Goal: Task Accomplishment & Management: Use online tool/utility

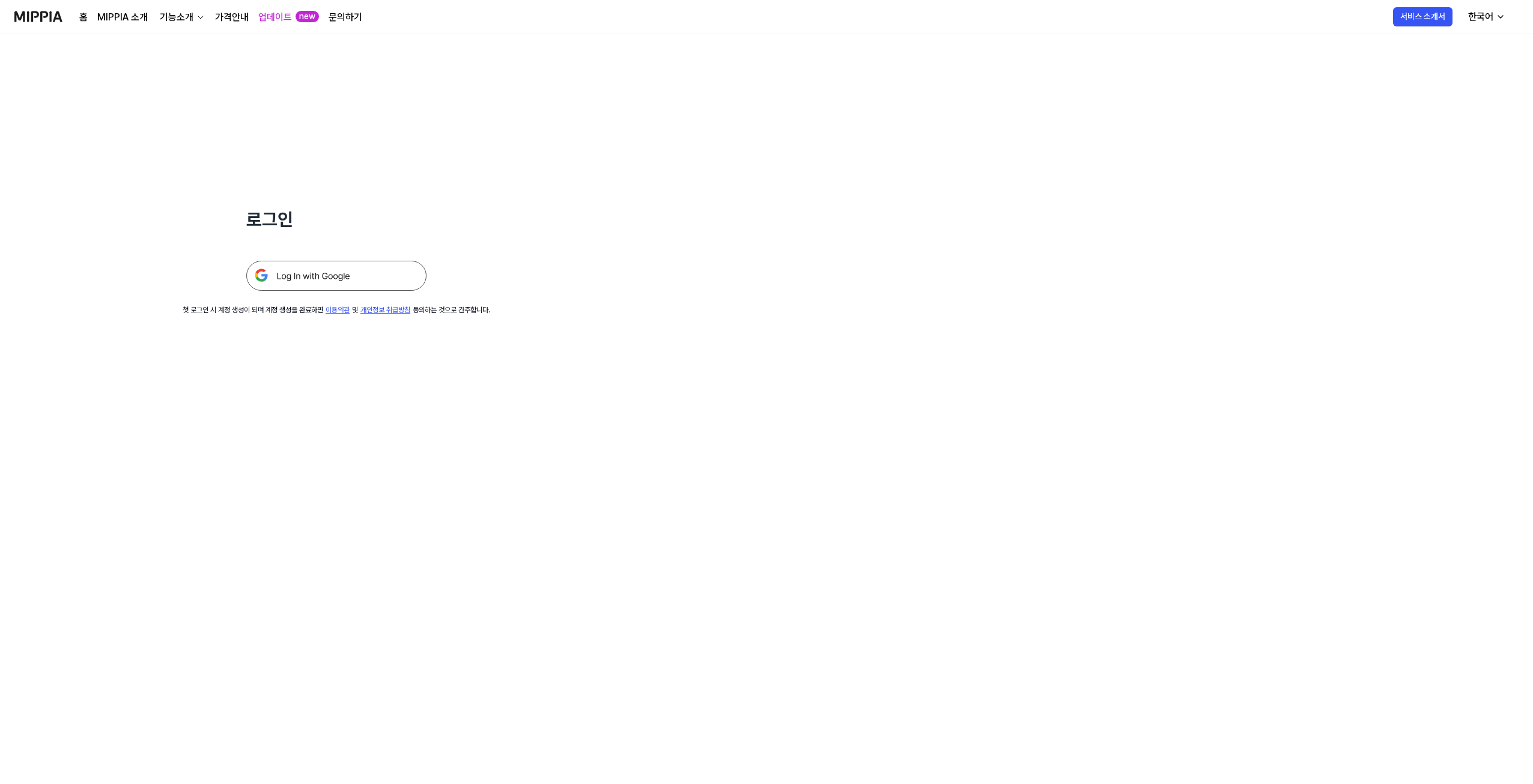
click at [359, 274] on img at bounding box center [336, 276] width 180 height 30
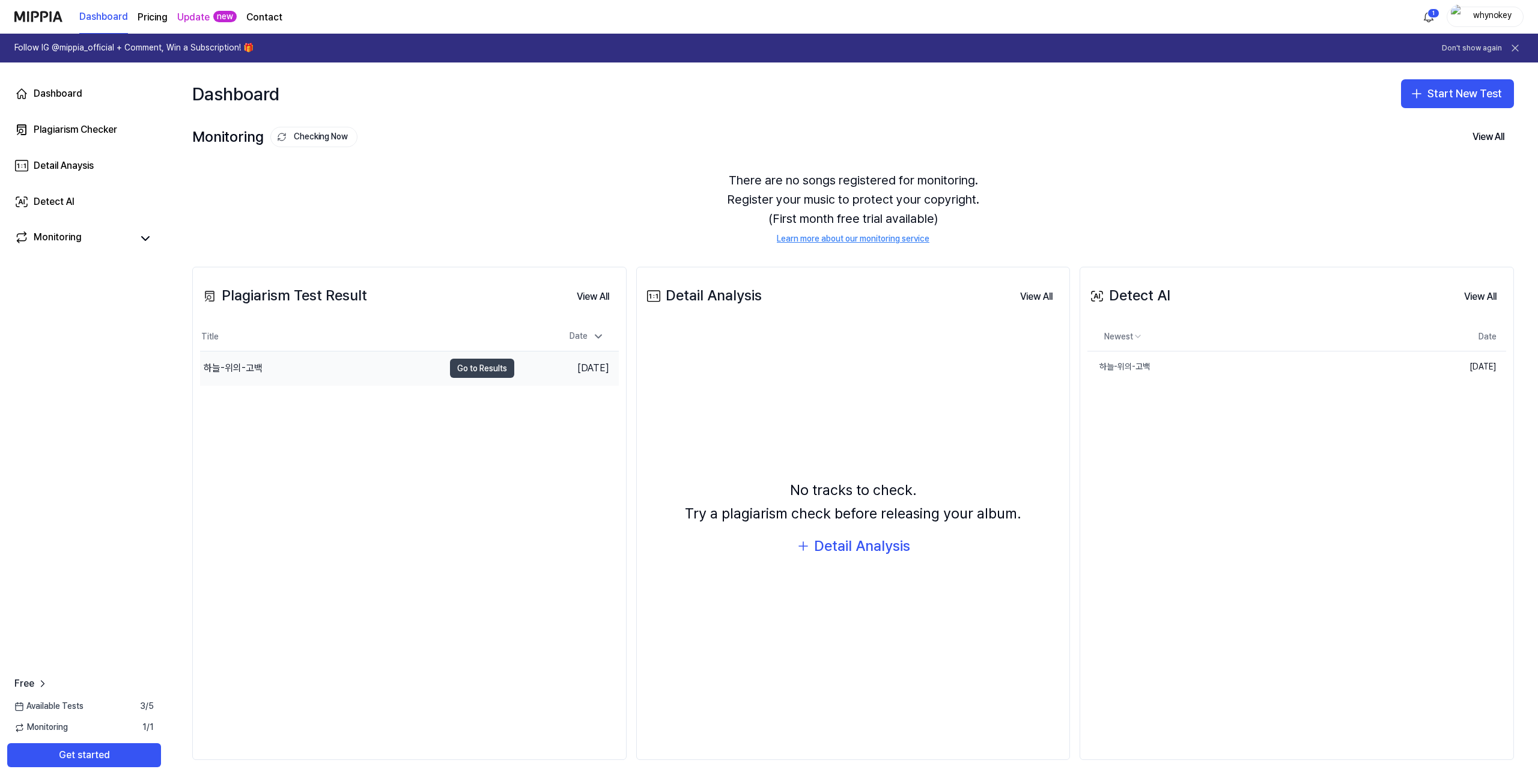
click at [473, 370] on button "Go to Results" at bounding box center [482, 368] width 64 height 19
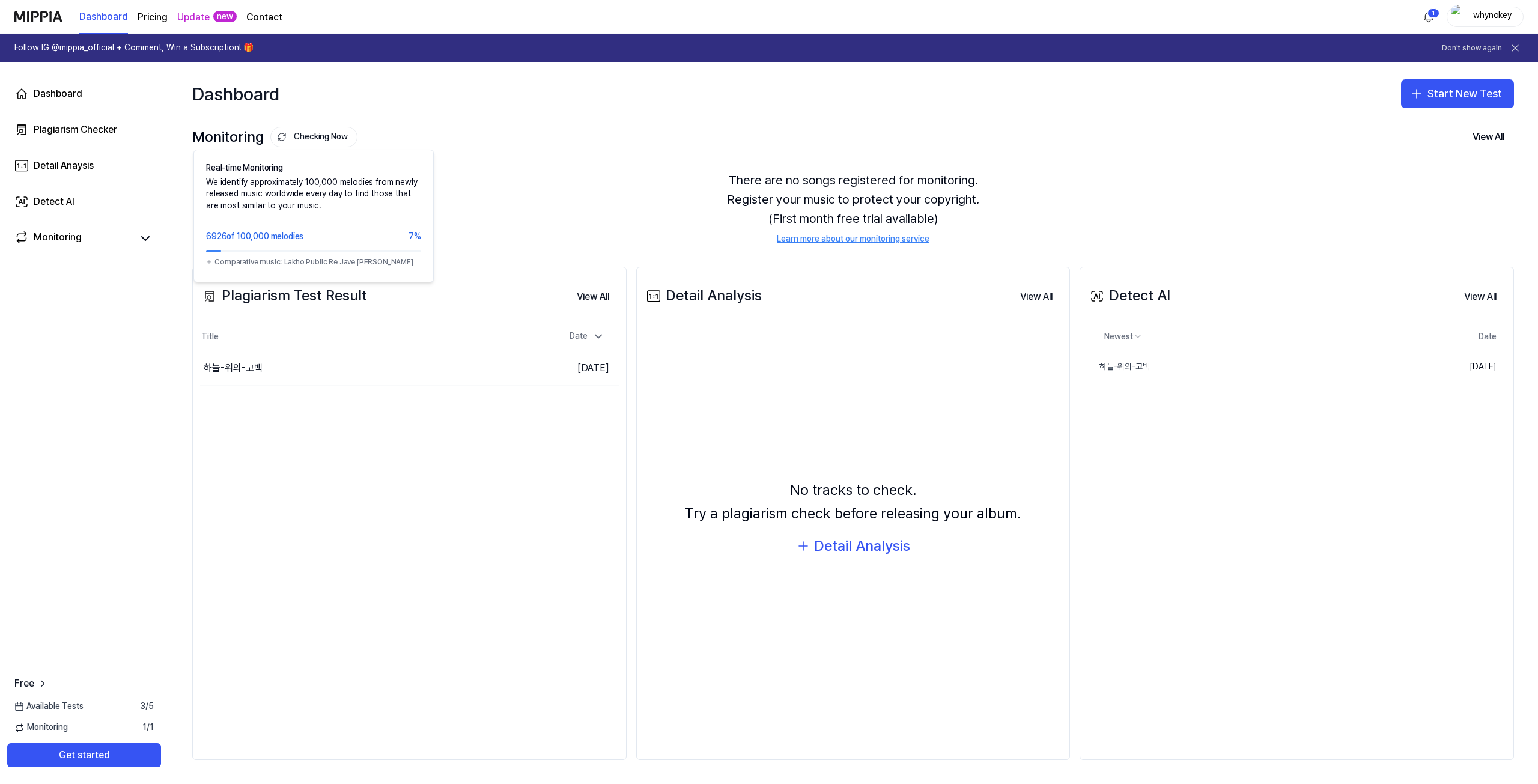
click at [330, 140] on button "Checking Now" at bounding box center [313, 137] width 87 height 21
click at [63, 86] on link "Dashboard" at bounding box center [84, 94] width 153 height 28
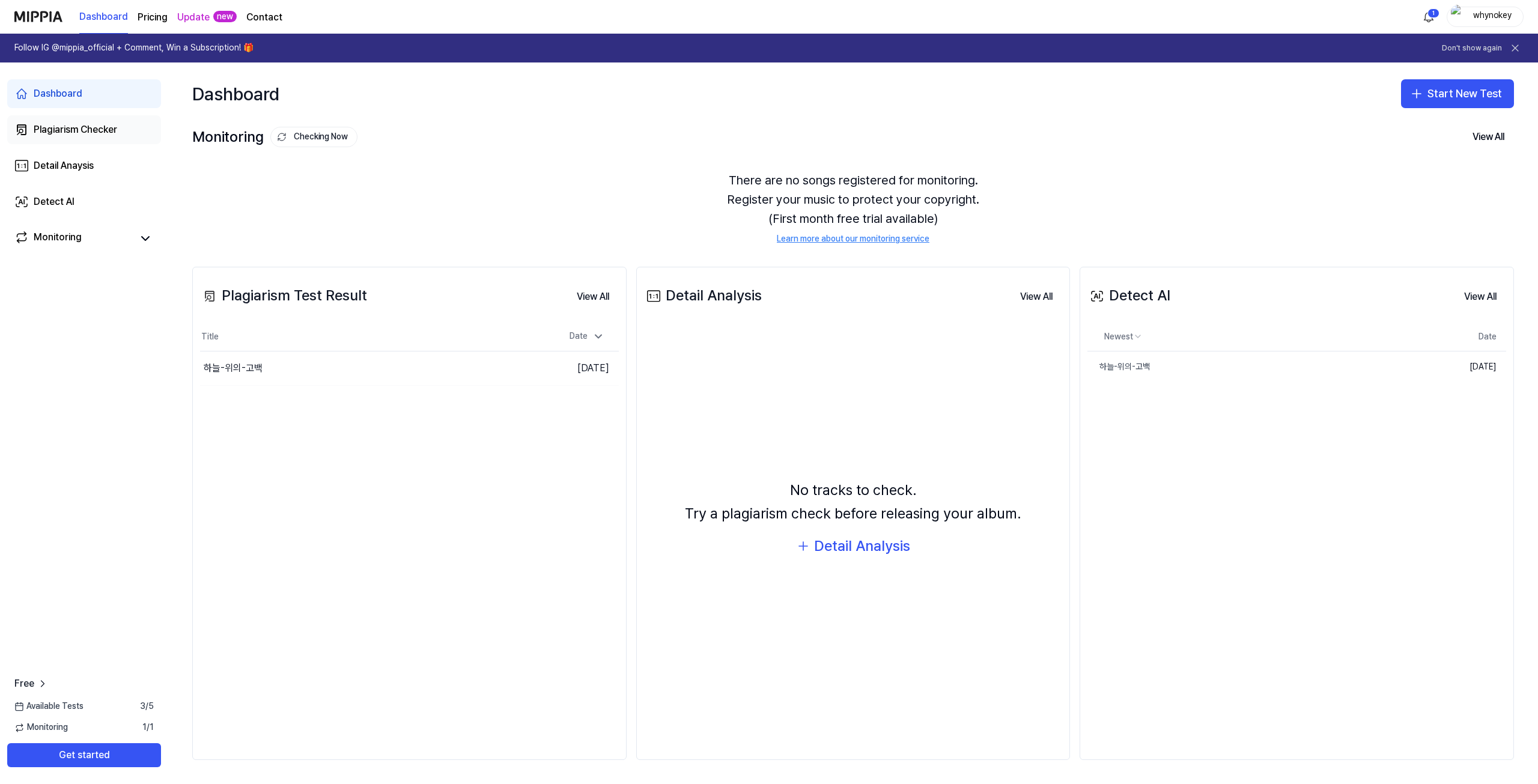
click at [66, 126] on div "Plagiarism Checker" at bounding box center [76, 129] width 83 height 14
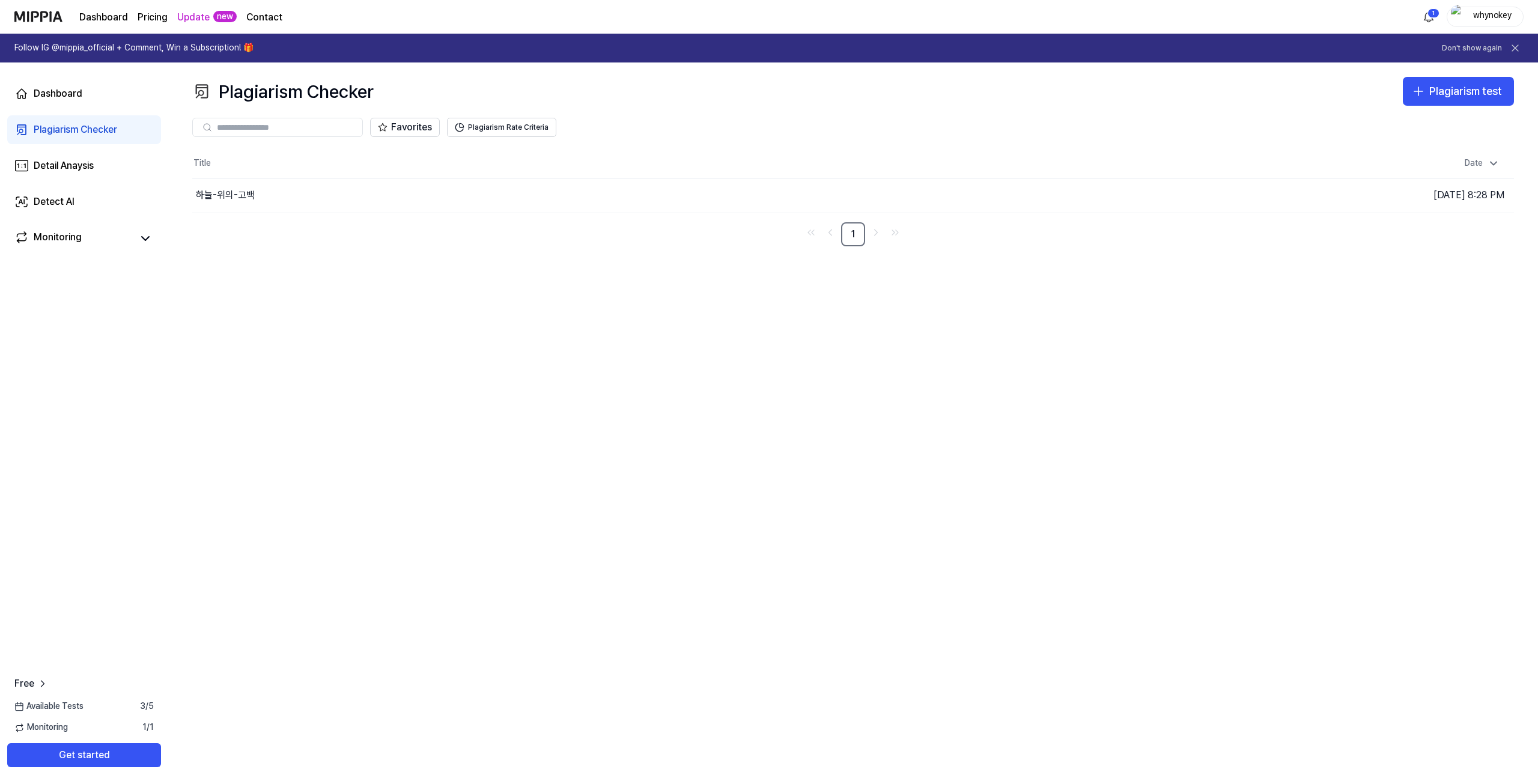
click at [80, 77] on div "Dashboard Plagiarism Checker Detail Anaysis Detect AI Monitoring" at bounding box center [84, 166] width 169 height 206
click at [80, 82] on link "Dashboard" at bounding box center [84, 94] width 153 height 28
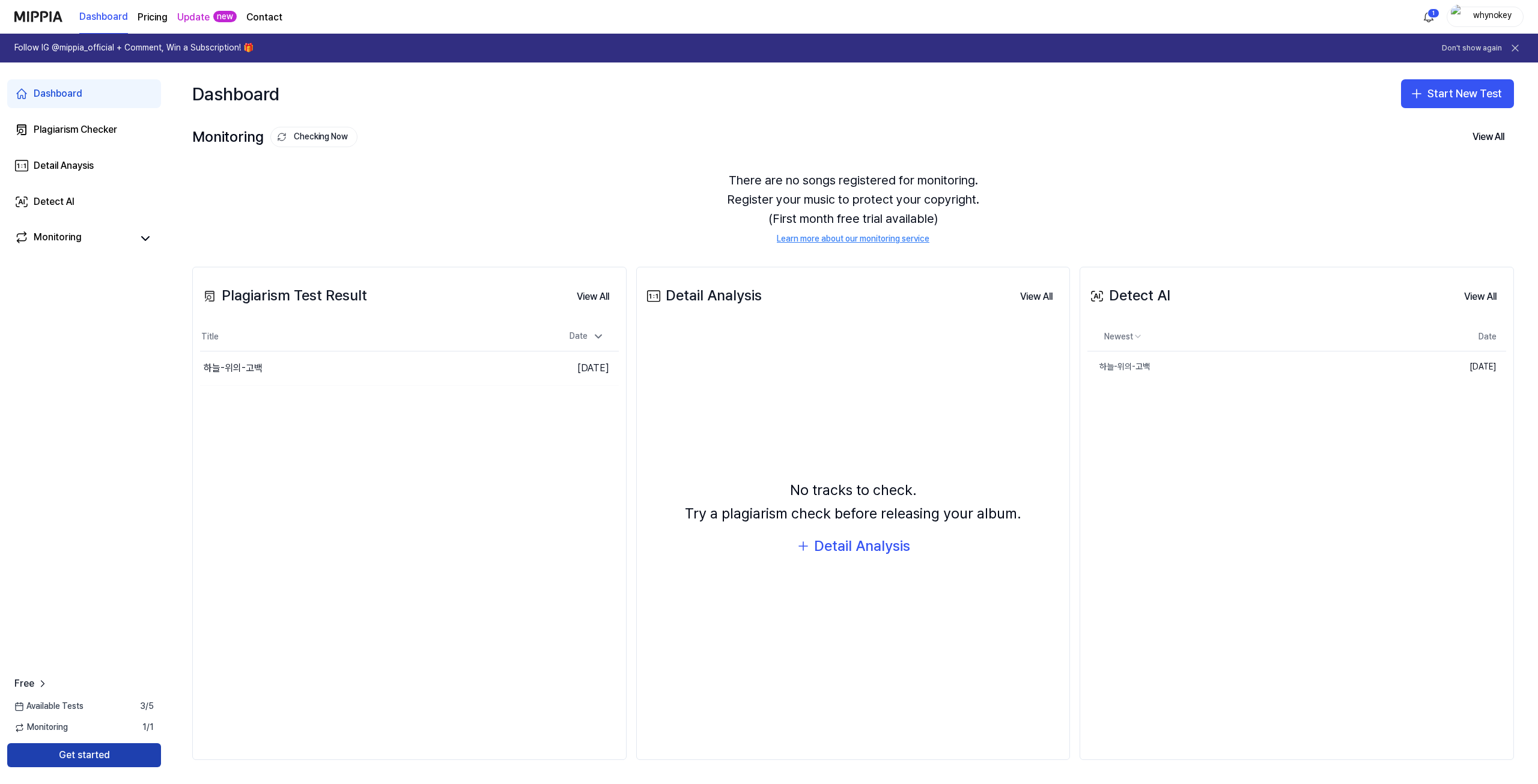
click at [105, 753] on button "Get started" at bounding box center [84, 755] width 153 height 24
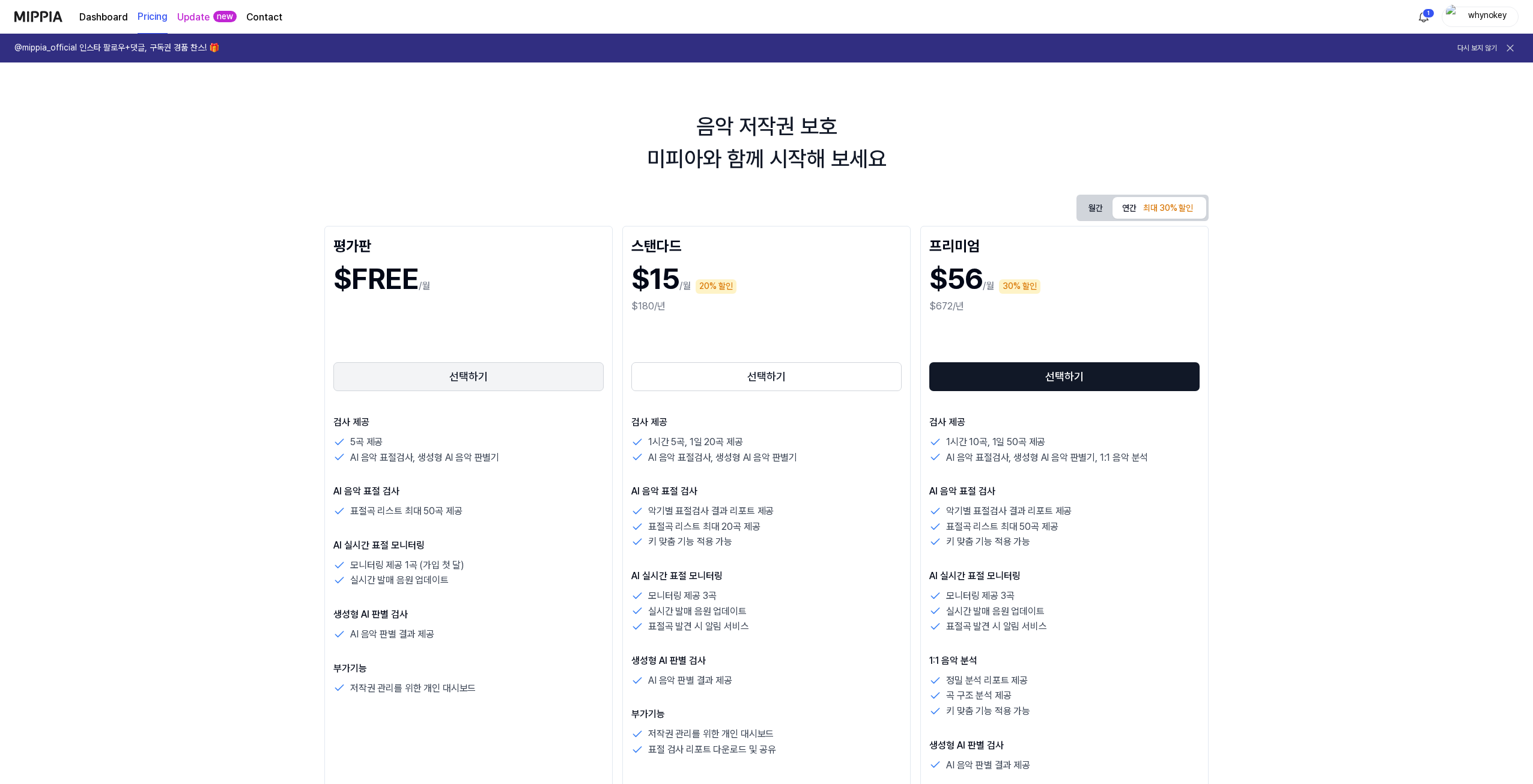
click at [399, 368] on button "선택하기" at bounding box center [468, 376] width 270 height 28
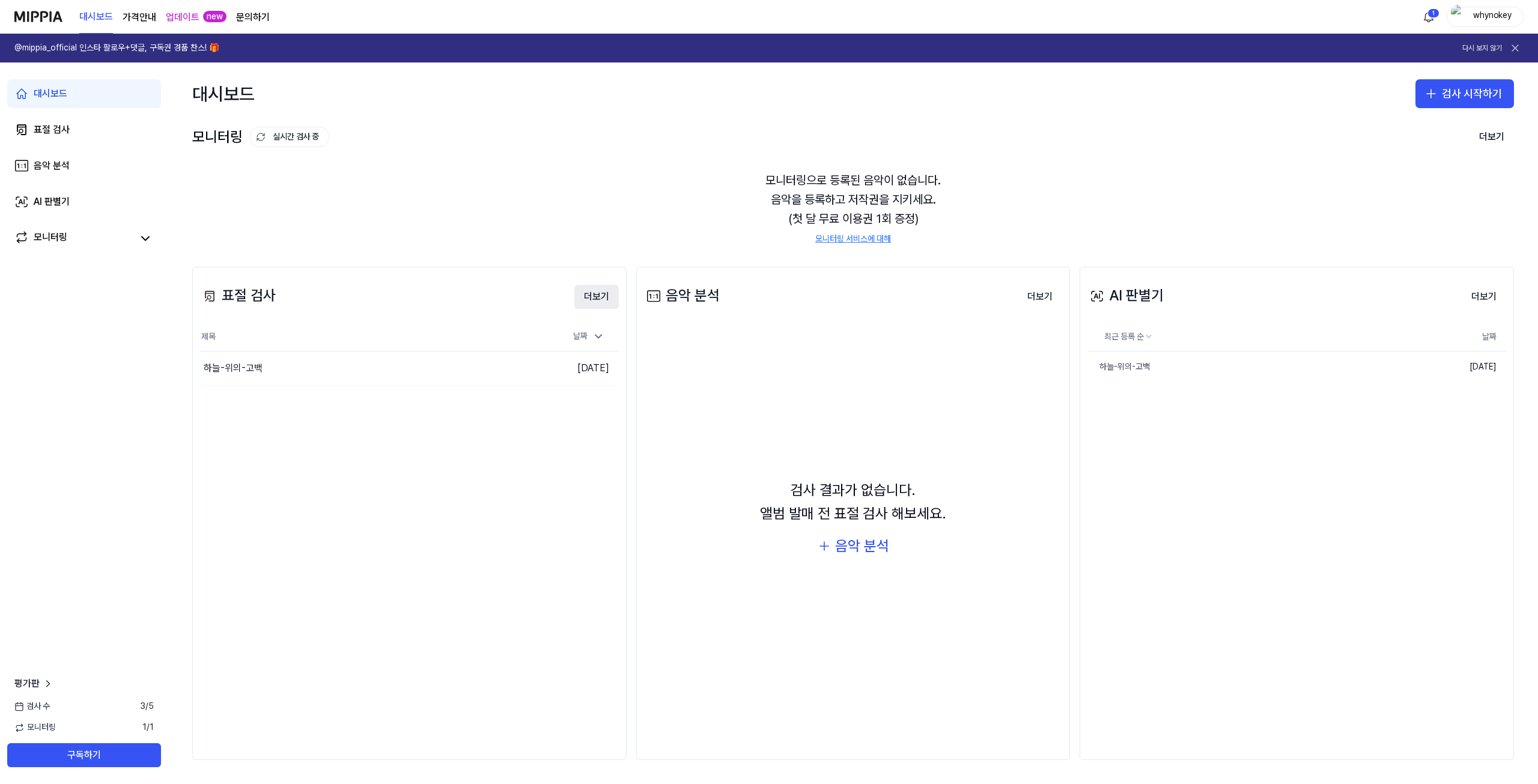
click at [598, 299] on button "더보기" at bounding box center [596, 296] width 45 height 24
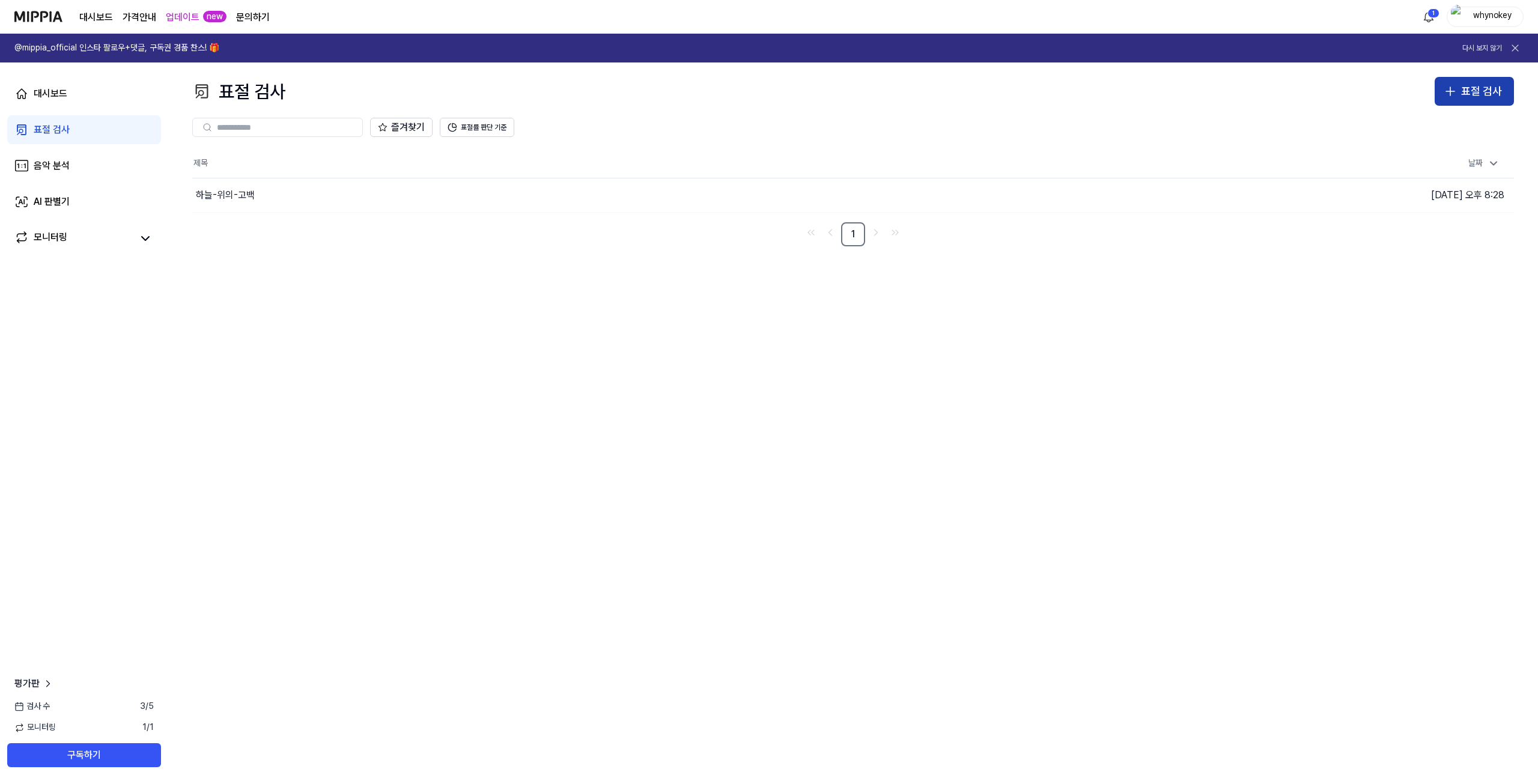
click at [1476, 93] on div "표절 검사" at bounding box center [1481, 92] width 41 height 17
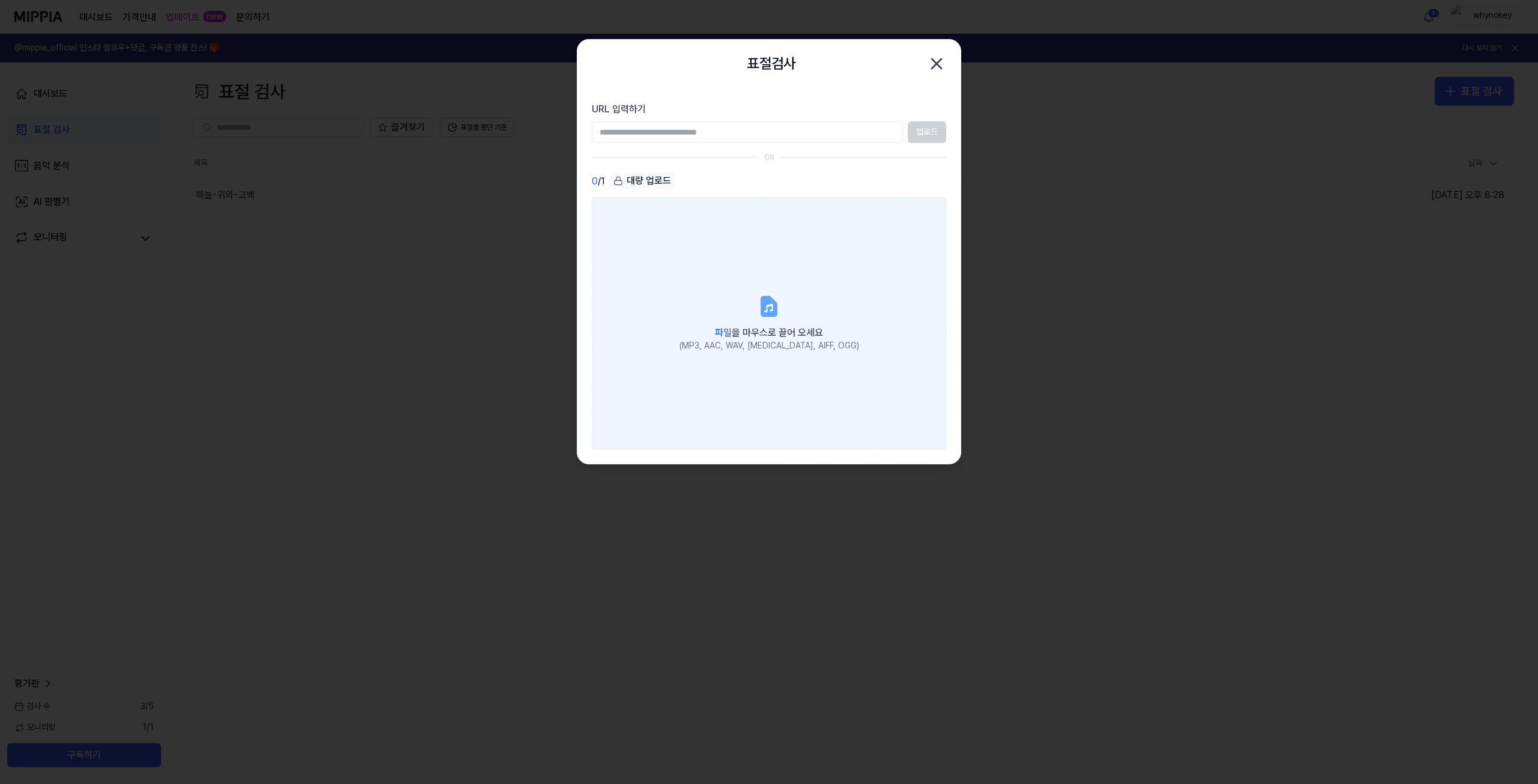
click at [758, 314] on icon at bounding box center [768, 306] width 24 height 24
click at [0, 0] on input "파일 을 마우스로 끌어 오세요 (MP3, AAC, WAV, [MEDICAL_DATA], AIFF, OGG)" at bounding box center [0, 0] width 0 height 0
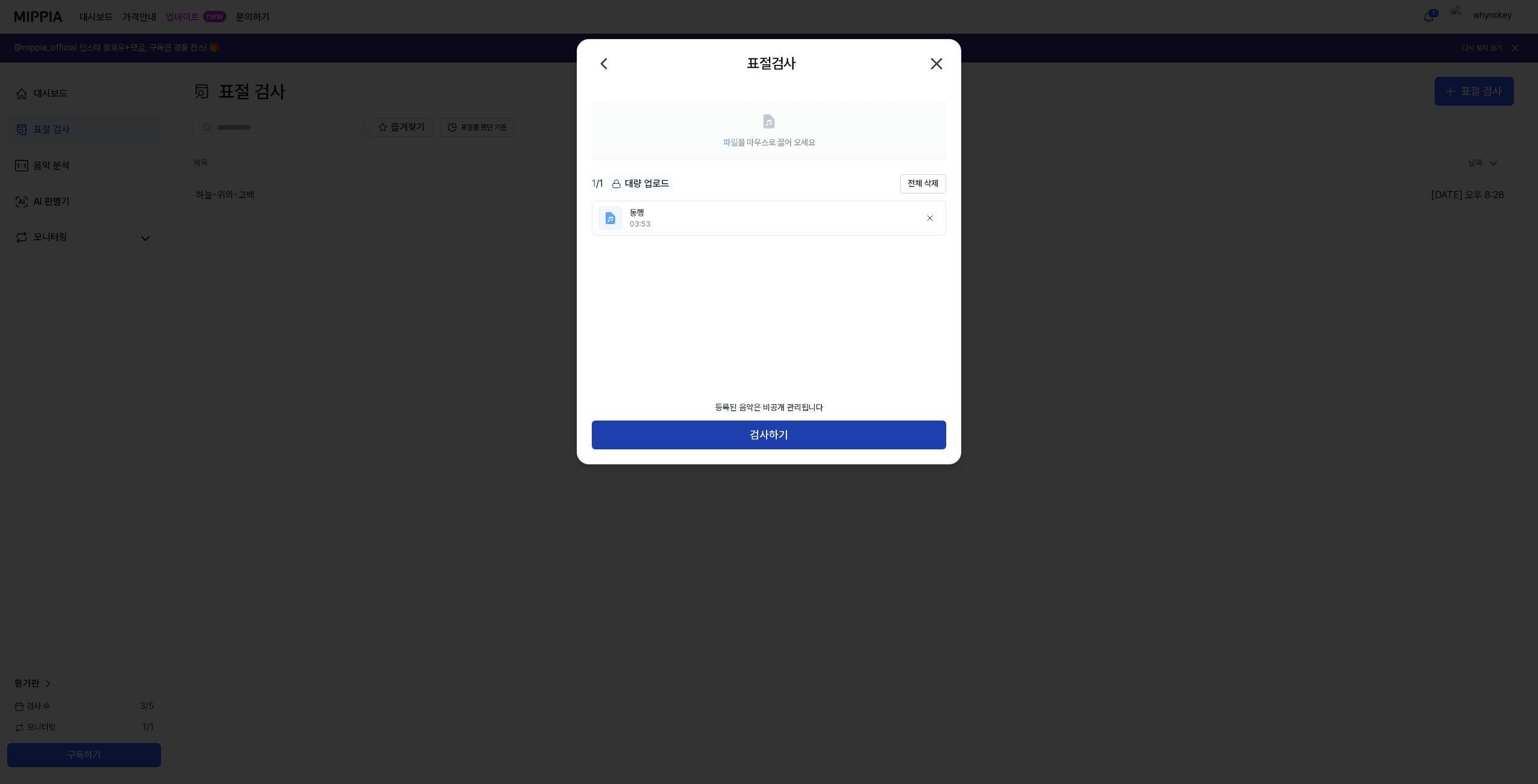
click at [834, 446] on button "검사하기" at bounding box center [769, 435] width 354 height 28
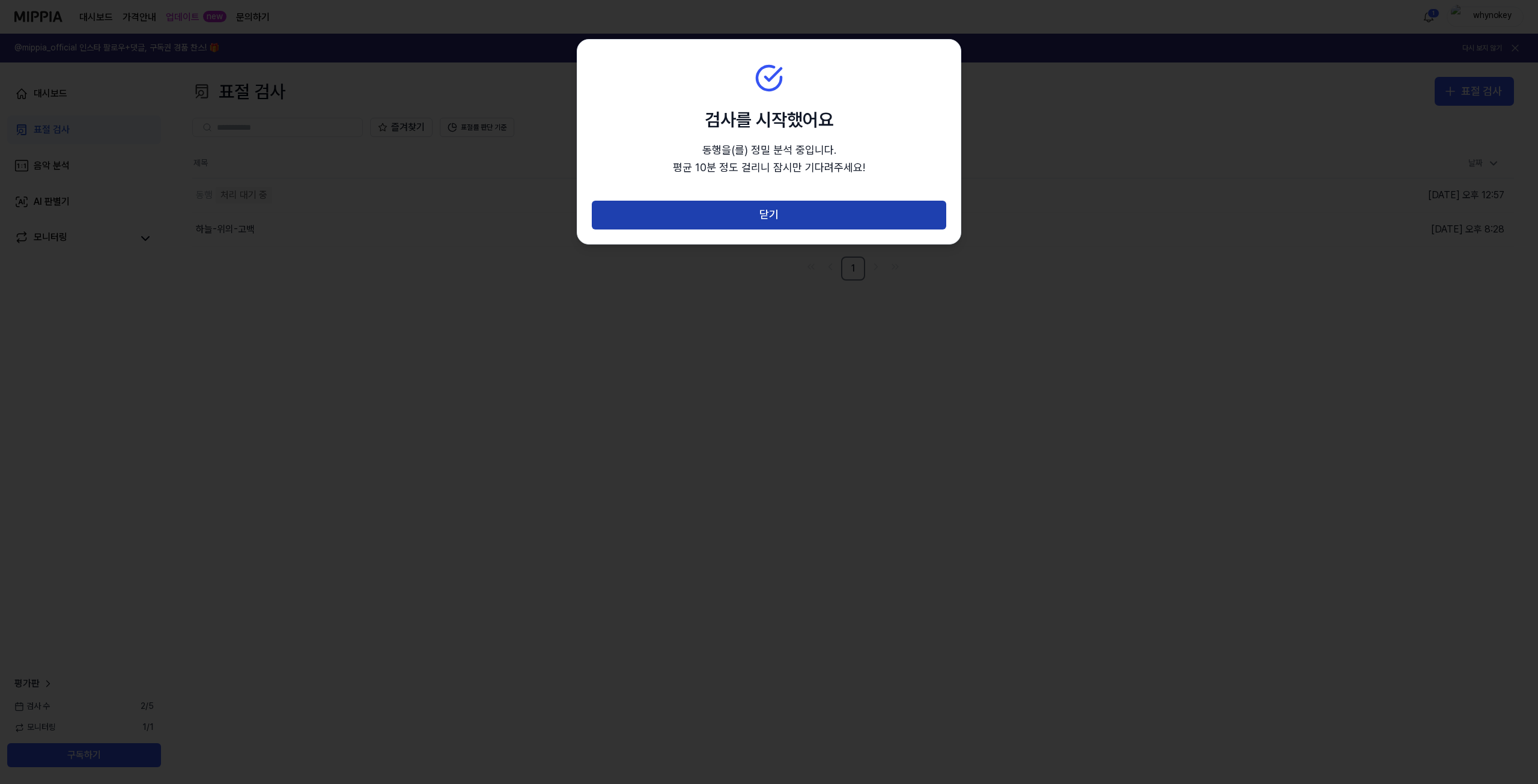
click at [764, 211] on button "닫기" at bounding box center [769, 215] width 354 height 28
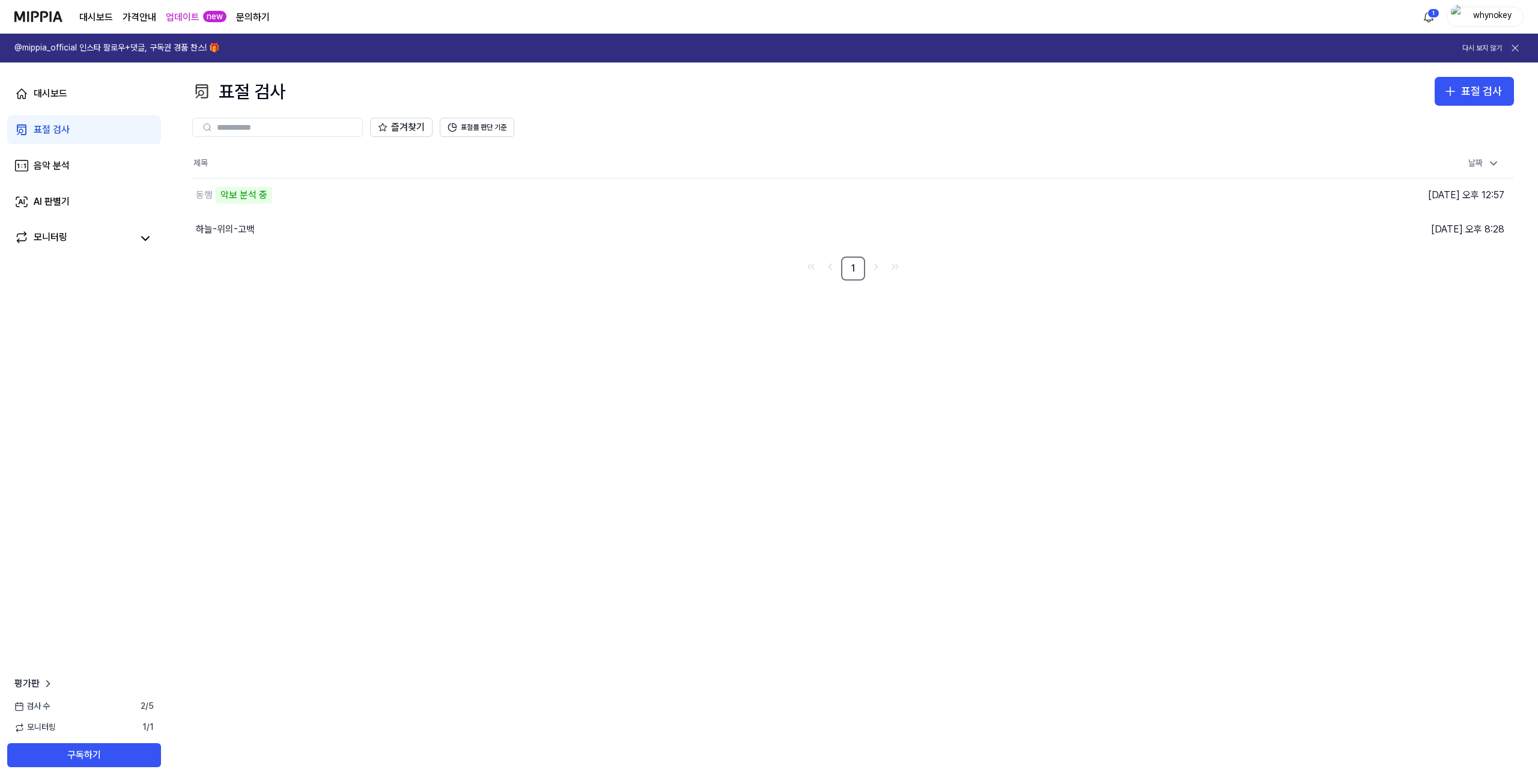
click at [281, 290] on div "표절 검사 표절 검사 표절 검사 음악 분석 AI 판별기 즐겨찾기 표절률 판단 기준 제목 날짜 동행 악보 분석 중 이동하기 [DATE] 오후 1…" at bounding box center [853, 423] width 1369 height 722
click at [233, 236] on div "하늘-위의-고백" at bounding box center [636, 230] width 889 height 34
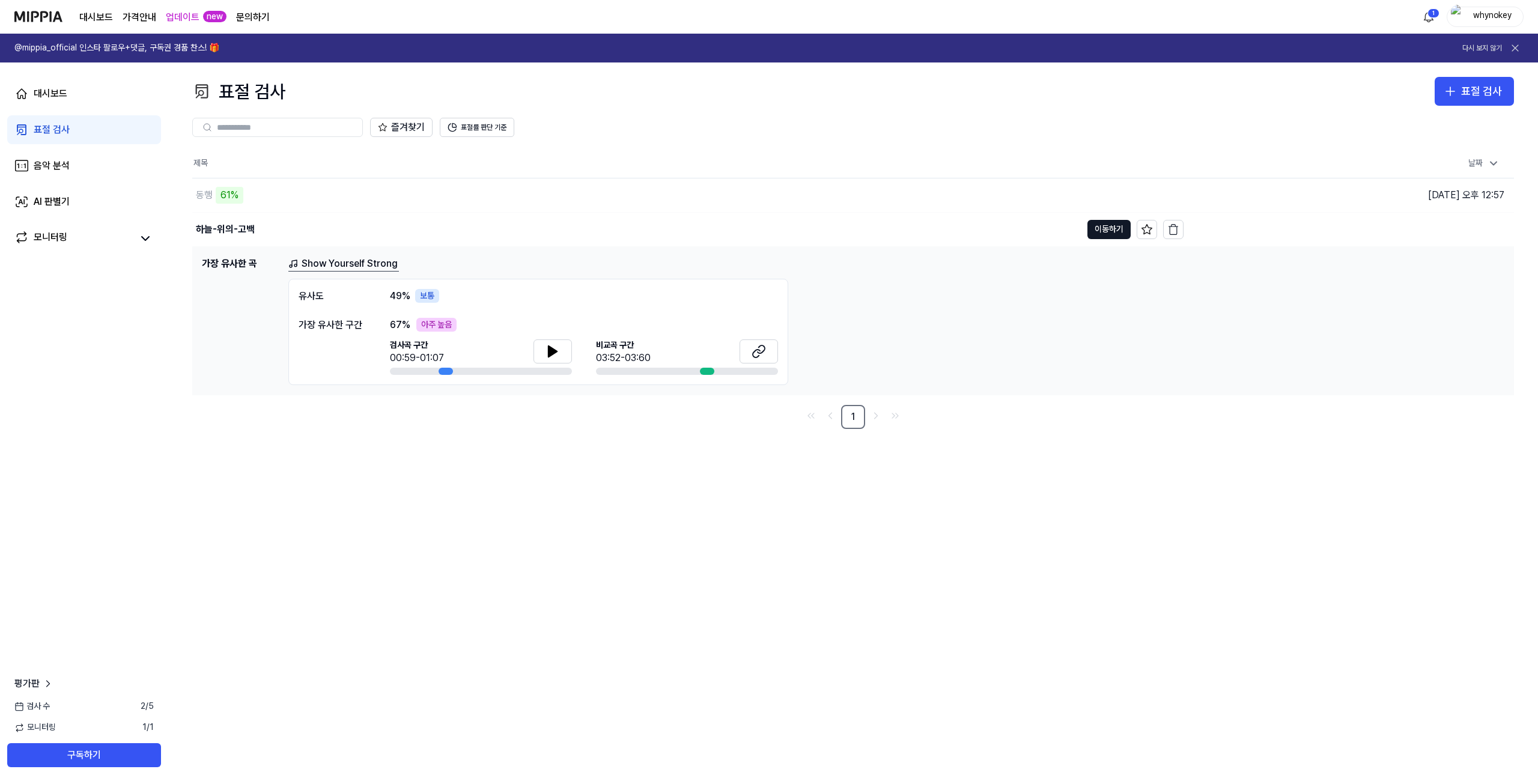
click at [58, 122] on div "표절 검사" at bounding box center [52, 129] width 36 height 14
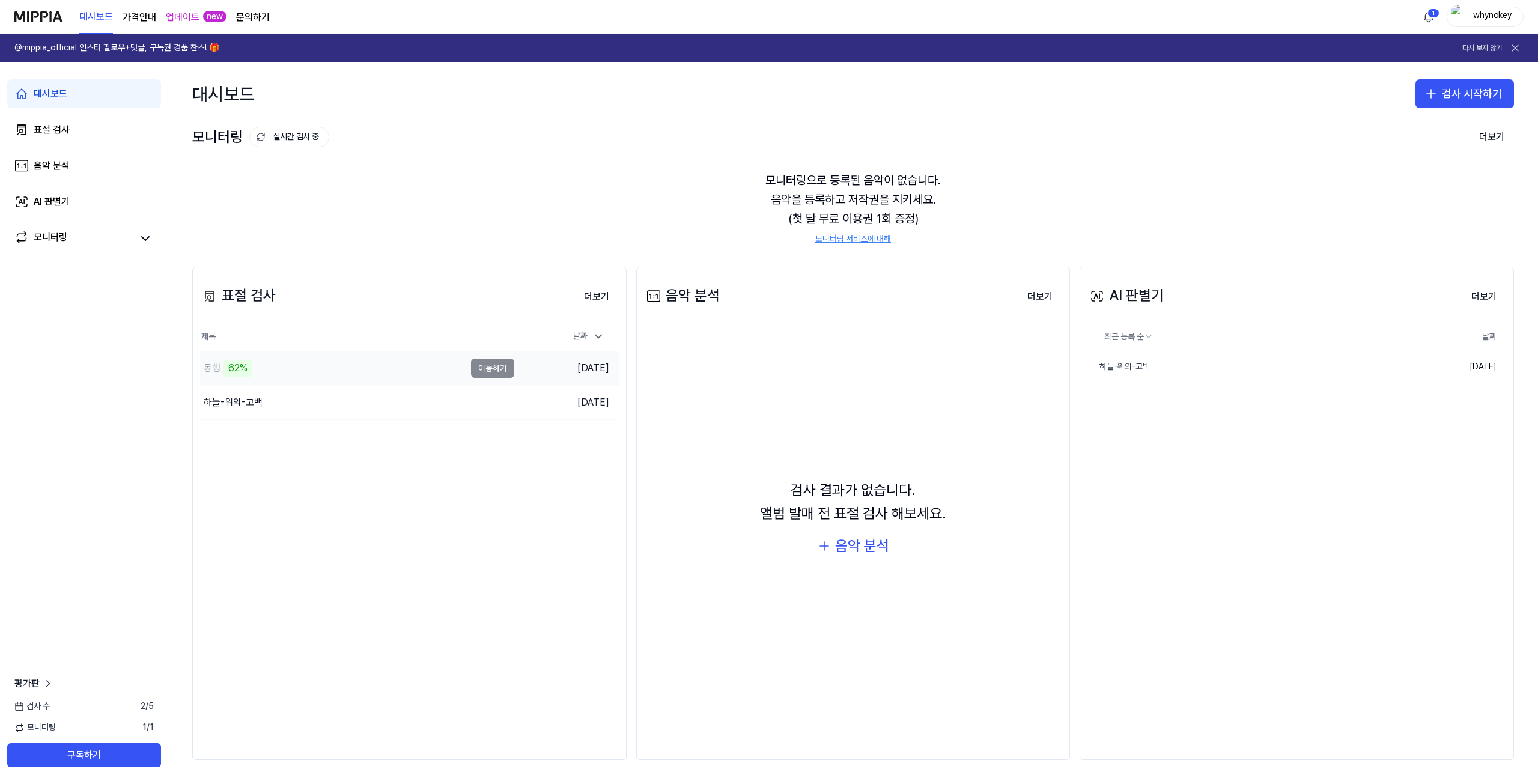
click at [281, 370] on div "동행 62%" at bounding box center [332, 368] width 265 height 34
click at [485, 368] on td "동행 62% 이동하기" at bounding box center [357, 368] width 314 height 34
click at [238, 368] on div "62%" at bounding box center [238, 368] width 28 height 17
click at [236, 367] on div "62%" at bounding box center [238, 368] width 28 height 17
click at [587, 379] on td "[DATE]" at bounding box center [566, 368] width 104 height 34
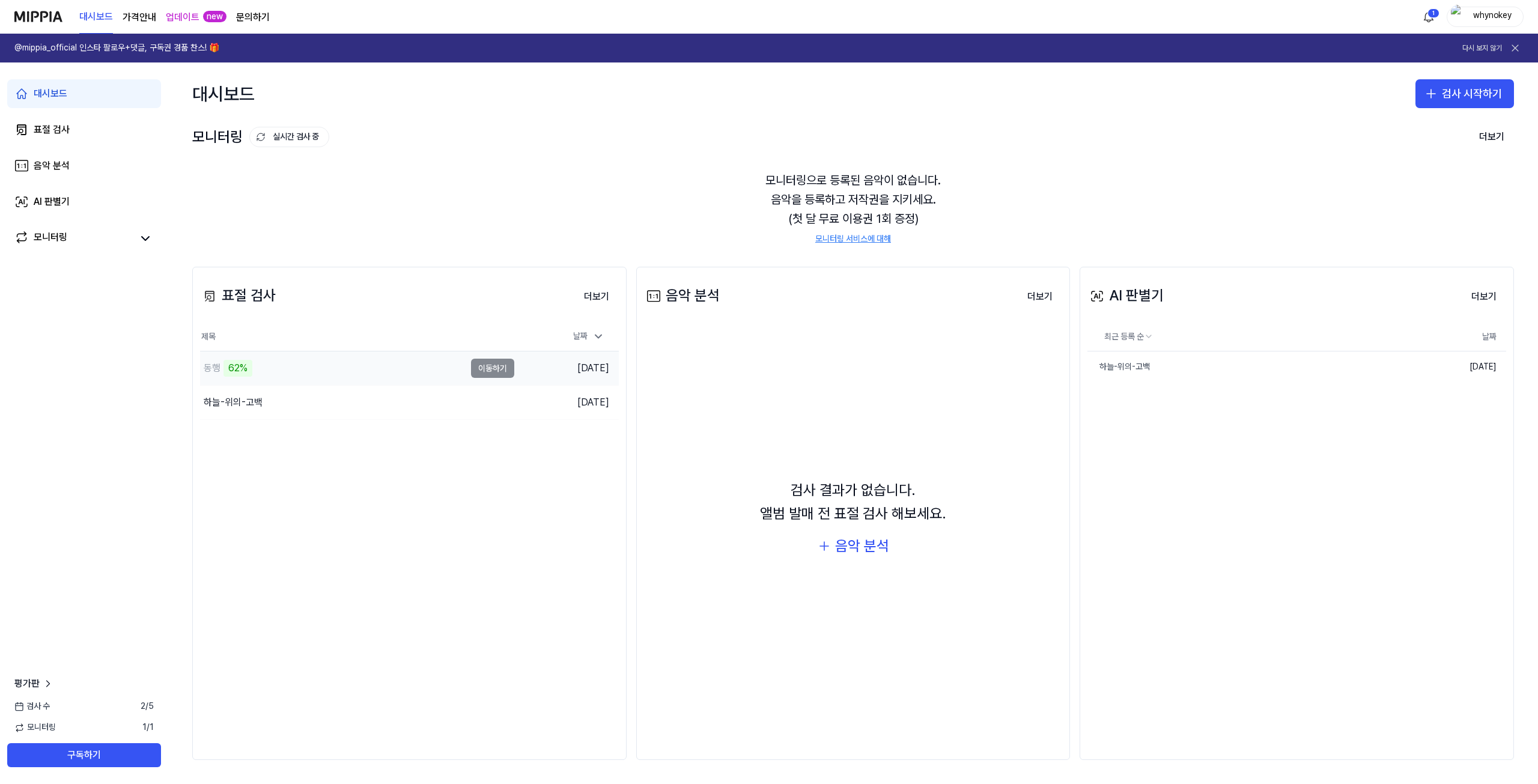
click at [581, 373] on td "[DATE]" at bounding box center [566, 368] width 104 height 34
click at [579, 370] on td "[DATE]" at bounding box center [566, 368] width 104 height 34
click at [95, 129] on link "표절 검사" at bounding box center [84, 130] width 153 height 28
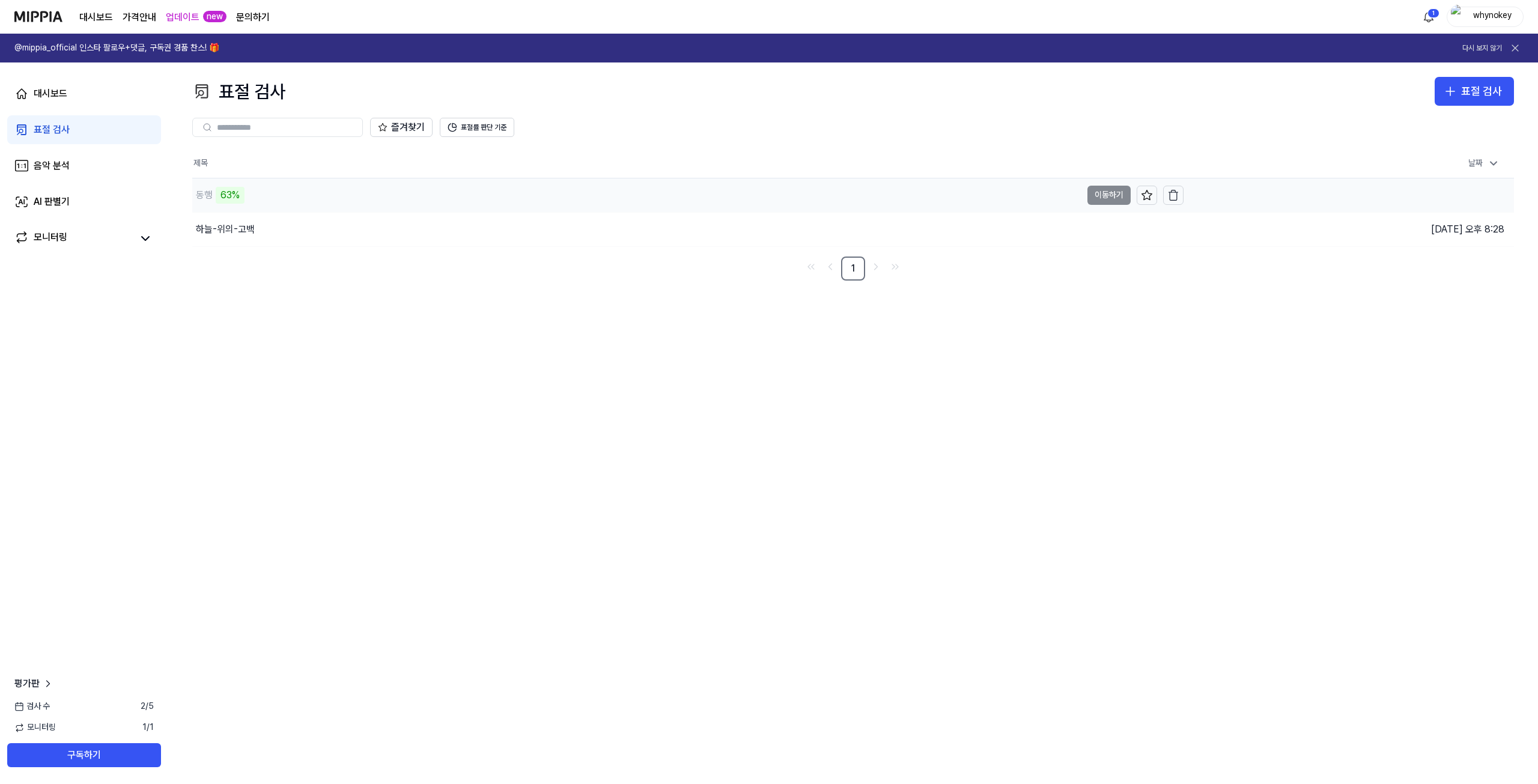
click at [221, 193] on div "63%" at bounding box center [230, 195] width 28 height 17
click at [1112, 200] on td "동행 63% 이동하기" at bounding box center [688, 195] width 992 height 34
drag, startPoint x: 274, startPoint y: 201, endPoint x: 259, endPoint y: 202, distance: 15.0
click at [276, 201] on div "[DEMOGRAPHIC_DATA] 64%" at bounding box center [636, 195] width 889 height 34
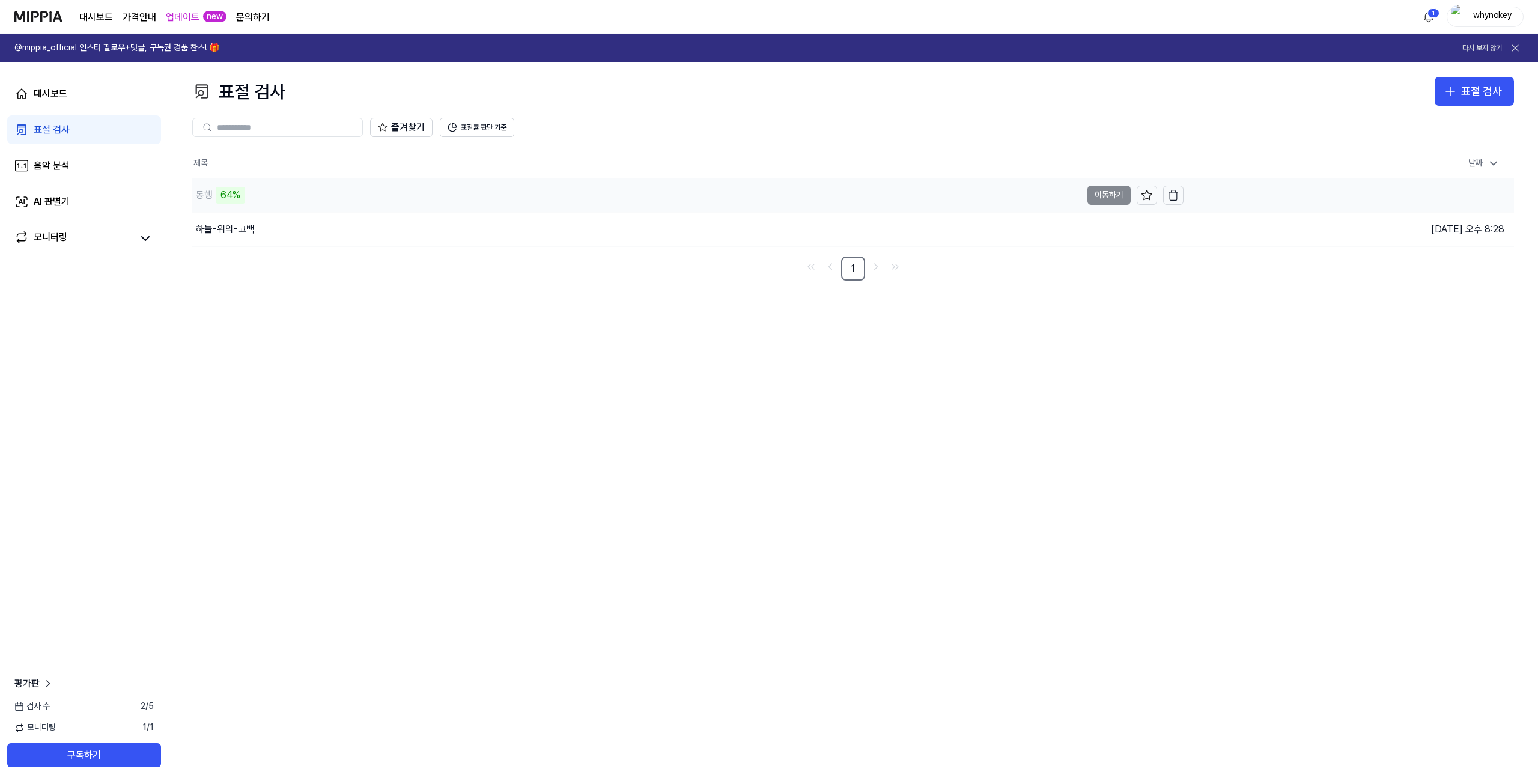
click at [241, 199] on div "64%" at bounding box center [230, 195] width 29 height 17
click at [242, 198] on div "64%" at bounding box center [230, 195] width 29 height 17
click at [485, 129] on button "표절률 판단 기준" at bounding box center [476, 127] width 75 height 19
click at [469, 130] on button "표절률 판단 기준" at bounding box center [476, 127] width 75 height 19
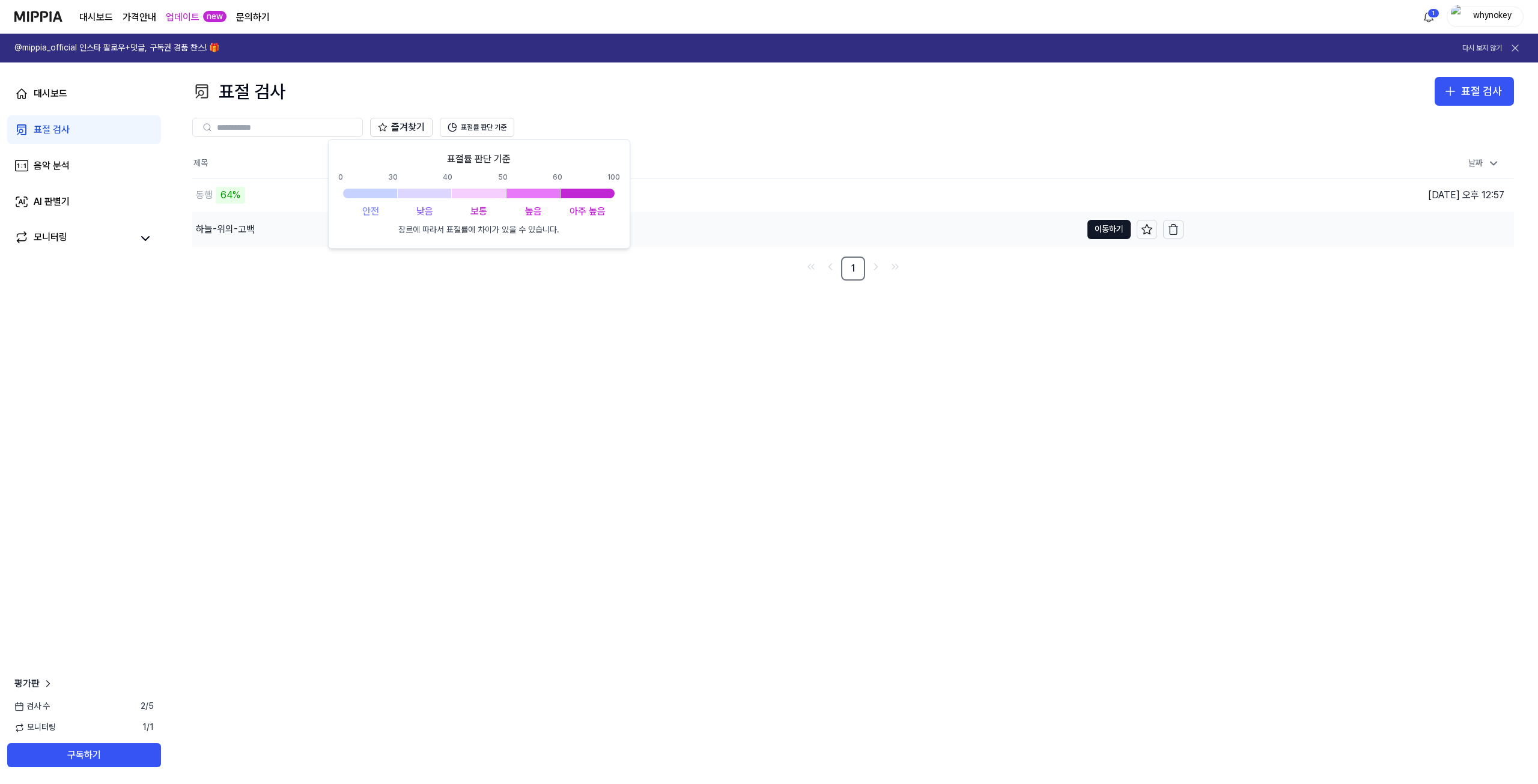
click at [234, 229] on div "하늘-위의-고백" at bounding box center [225, 229] width 59 height 14
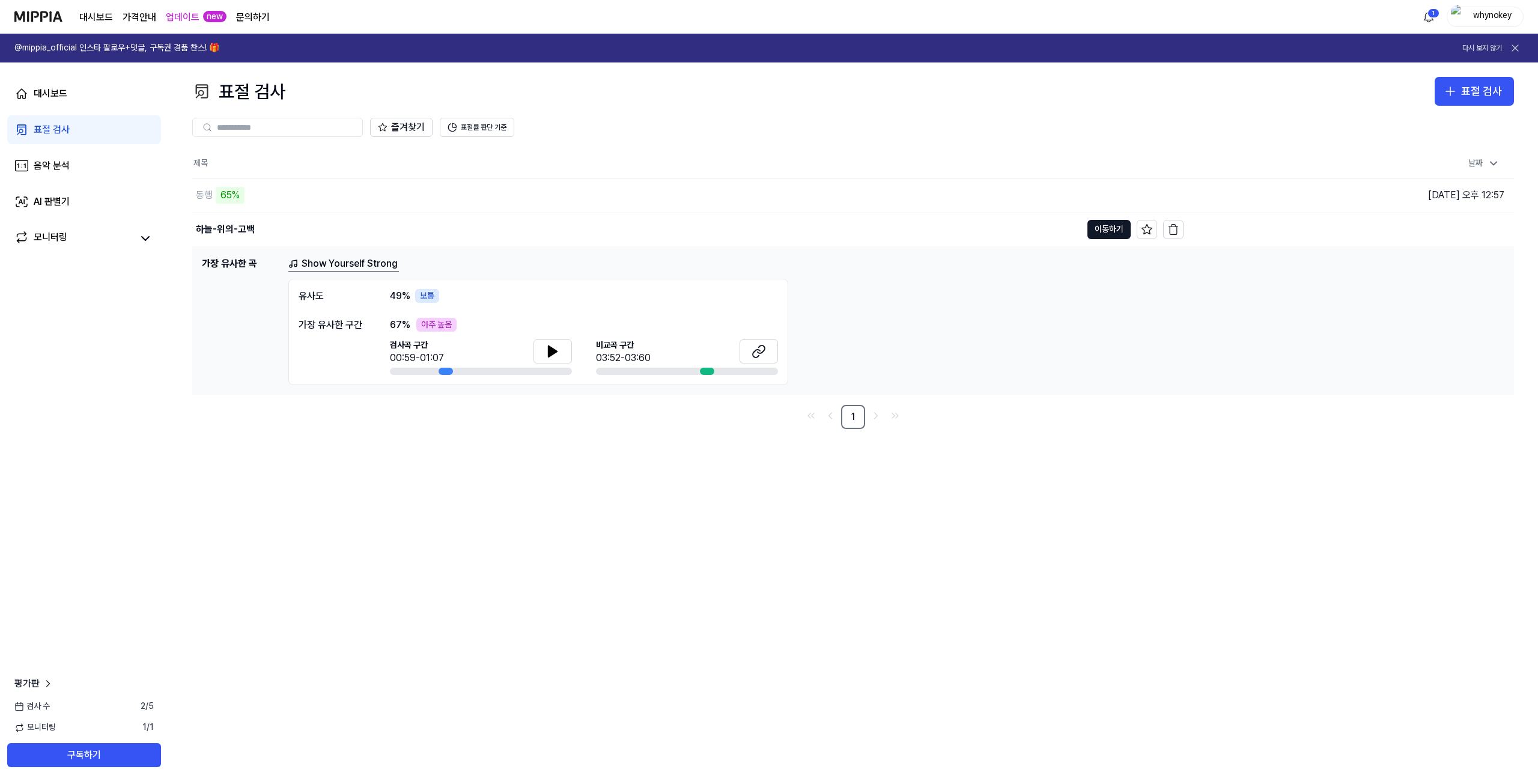
click at [461, 117] on div "즐겨찾기 표절률 판단 기준" at bounding box center [853, 128] width 1322 height 44
click at [471, 126] on button "표절률 판단 기준" at bounding box center [476, 127] width 75 height 19
click at [778, 77] on div "표절 검사 표절 검사 표절 검사 음악 분석 AI 판별기 즐겨찾기 표절률 판단 기준 제목 날짜 동행 66% 이동하기 [DATE] 오후 12:57…" at bounding box center [853, 423] width 1369 height 722
click at [1102, 231] on button "이동하기" at bounding box center [1109, 229] width 44 height 19
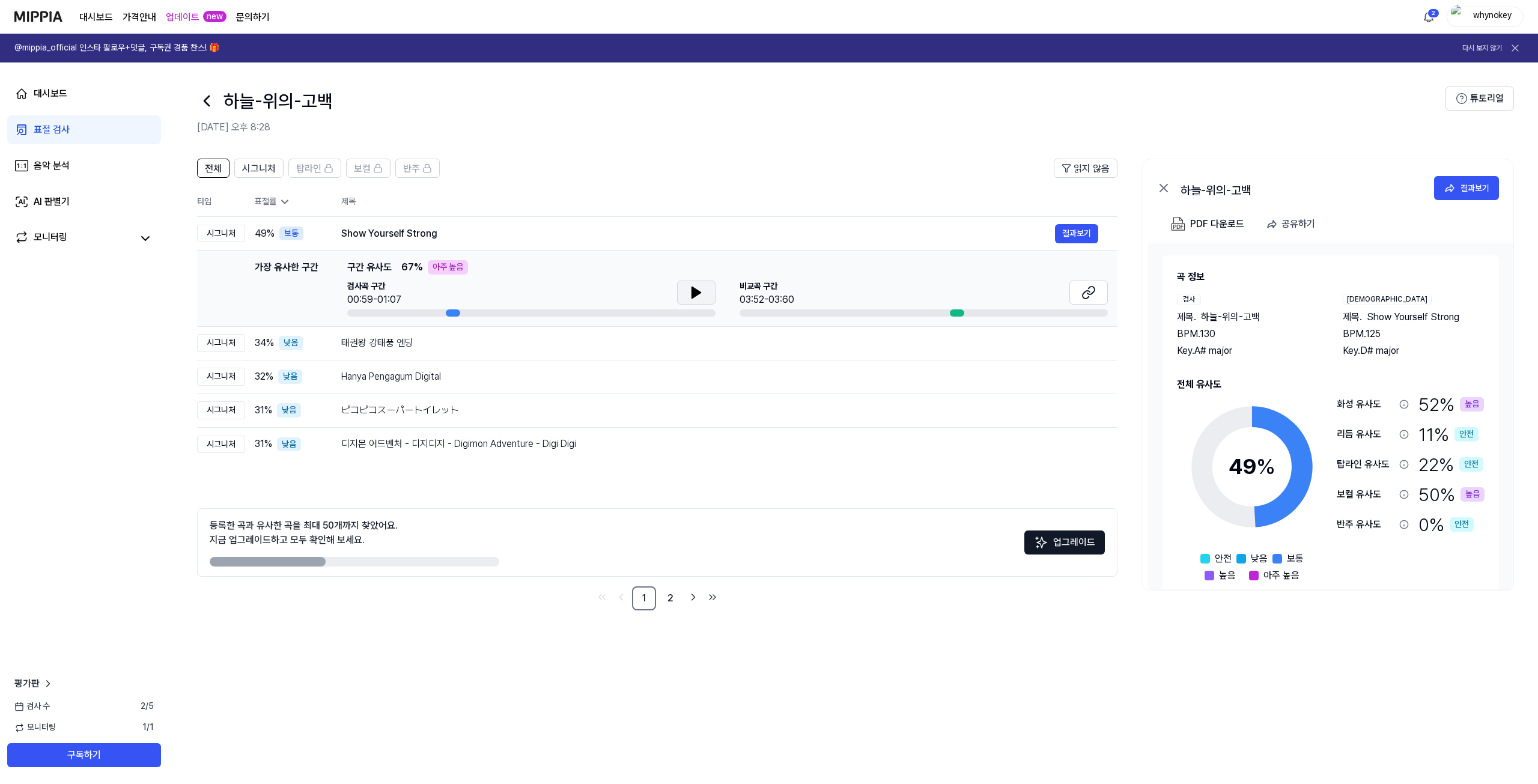
click at [697, 287] on icon at bounding box center [696, 292] width 14 height 14
click at [701, 290] on icon at bounding box center [696, 292] width 14 height 14
click at [705, 281] on button at bounding box center [696, 292] width 39 height 24
click at [1093, 289] on icon at bounding box center [1088, 292] width 14 height 14
click at [63, 131] on div "표절 검사" at bounding box center [52, 129] width 36 height 14
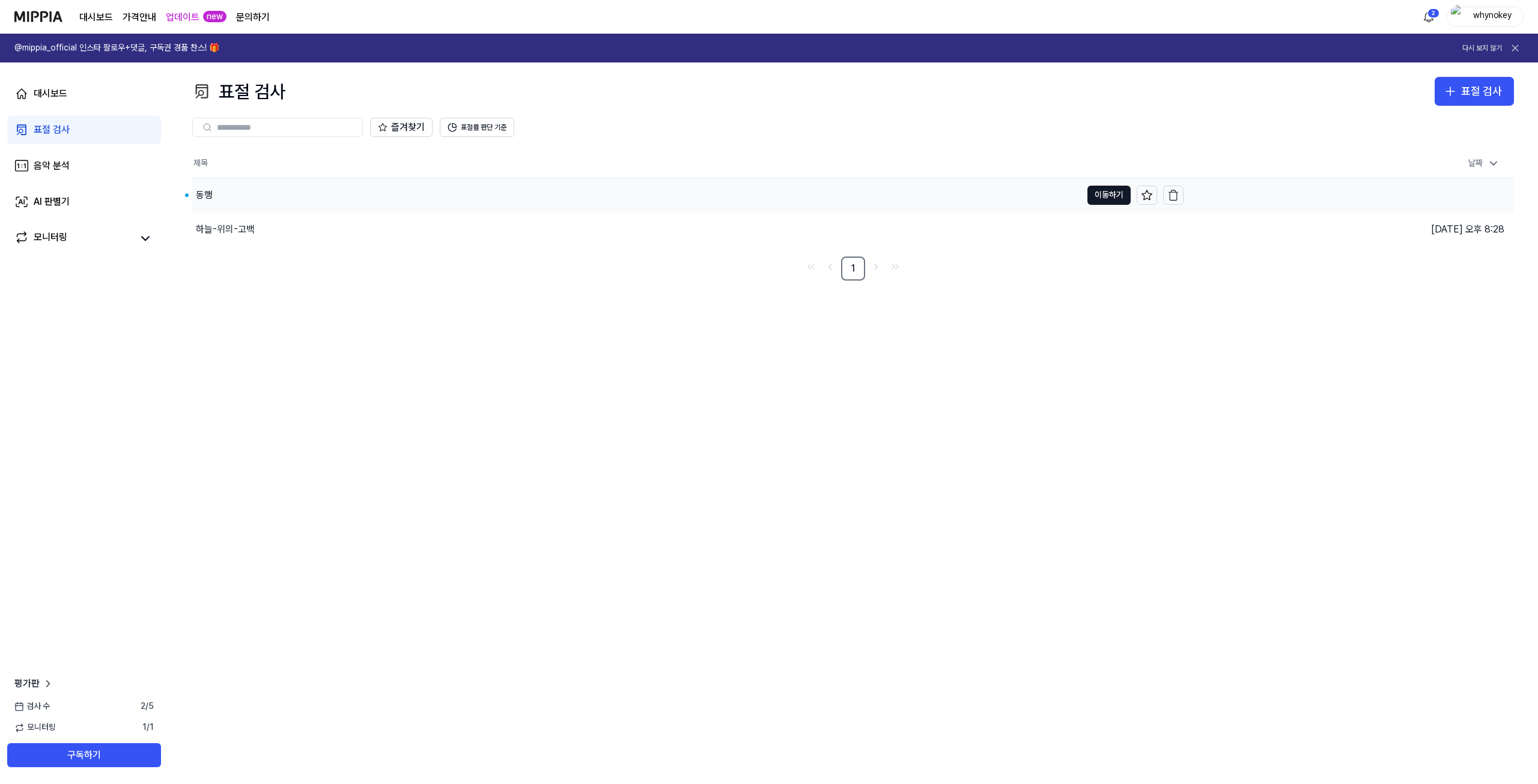
click at [236, 193] on div "동행" at bounding box center [636, 195] width 889 height 34
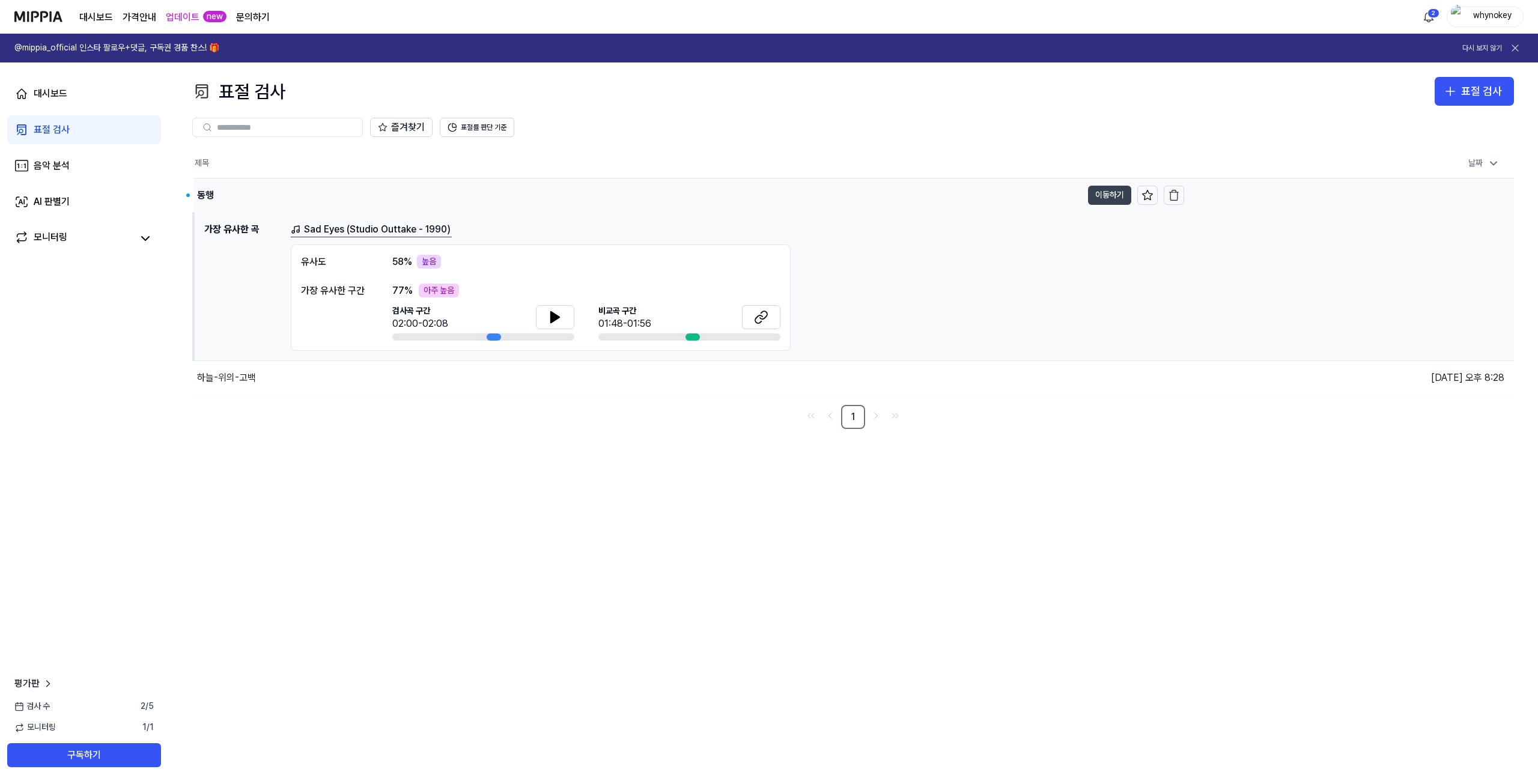
click at [1114, 189] on button "이동하기" at bounding box center [1110, 195] width 44 height 19
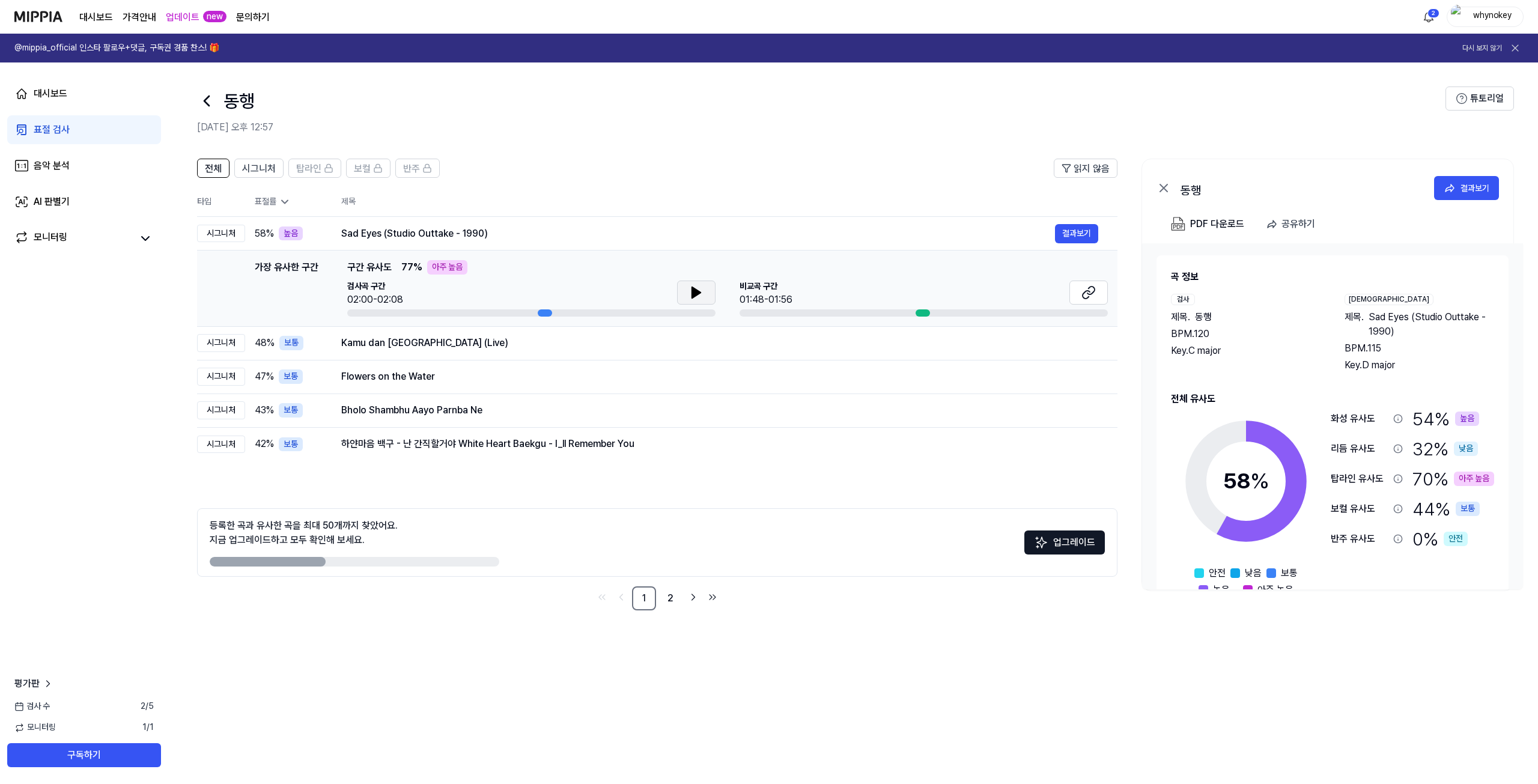
click at [696, 293] on icon at bounding box center [696, 292] width 9 height 10
click at [1091, 292] on icon at bounding box center [1088, 292] width 14 height 14
click at [701, 298] on icon at bounding box center [696, 292] width 14 height 14
click at [1081, 294] on button at bounding box center [1088, 292] width 39 height 24
click at [1074, 236] on button "결과보기" at bounding box center [1077, 234] width 44 height 19
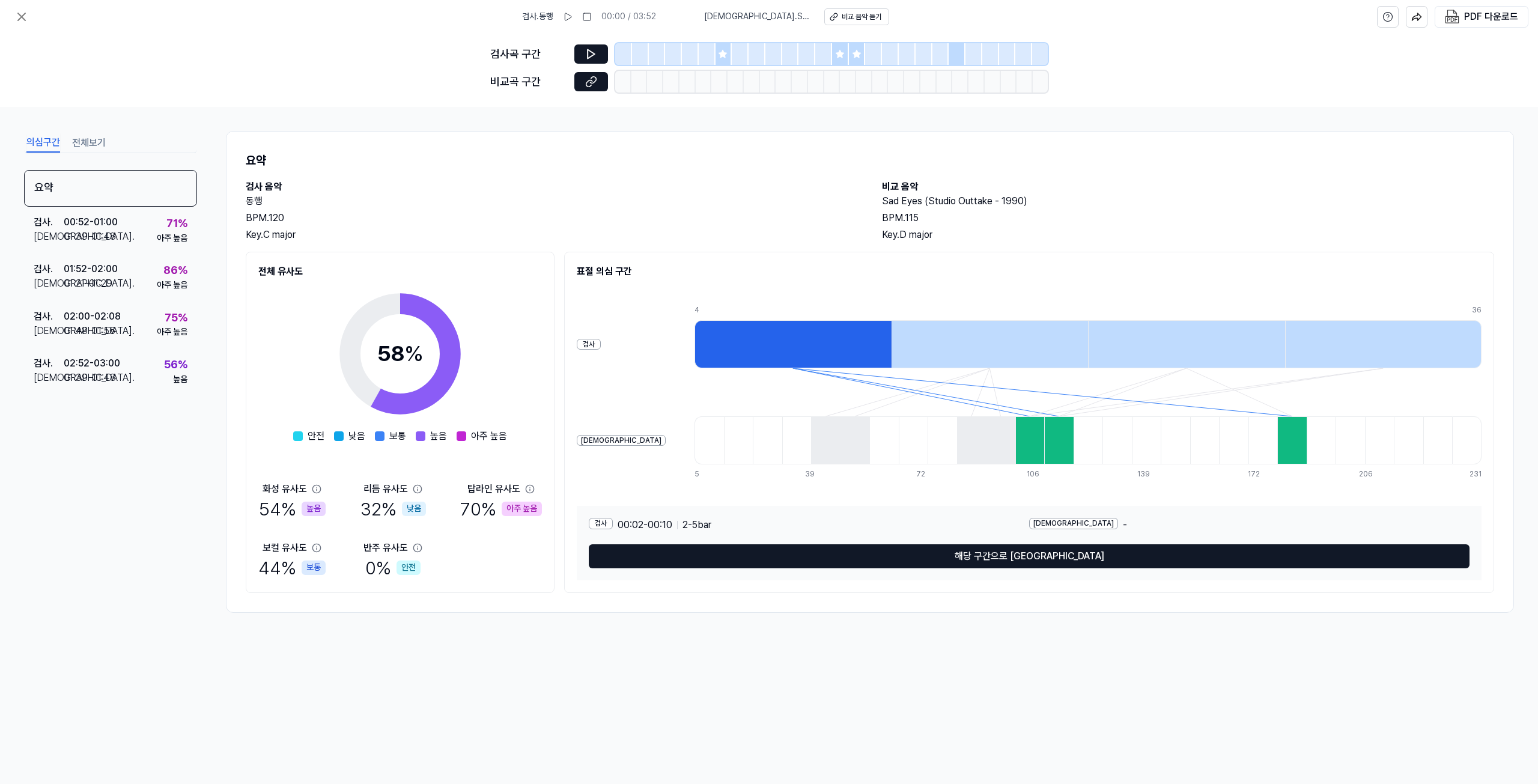
drag, startPoint x: 67, startPoint y: 0, endPoint x: 191, endPoint y: 572, distance: 585.3
click at [191, 572] on div "의심구간 전체보기 요약 검사 . 00:52 - 01:00 비교 . 01:39 - 01:48 71 % 아주 높음 검사 . 01:52 - 02:0…" at bounding box center [110, 371] width 173 height 482
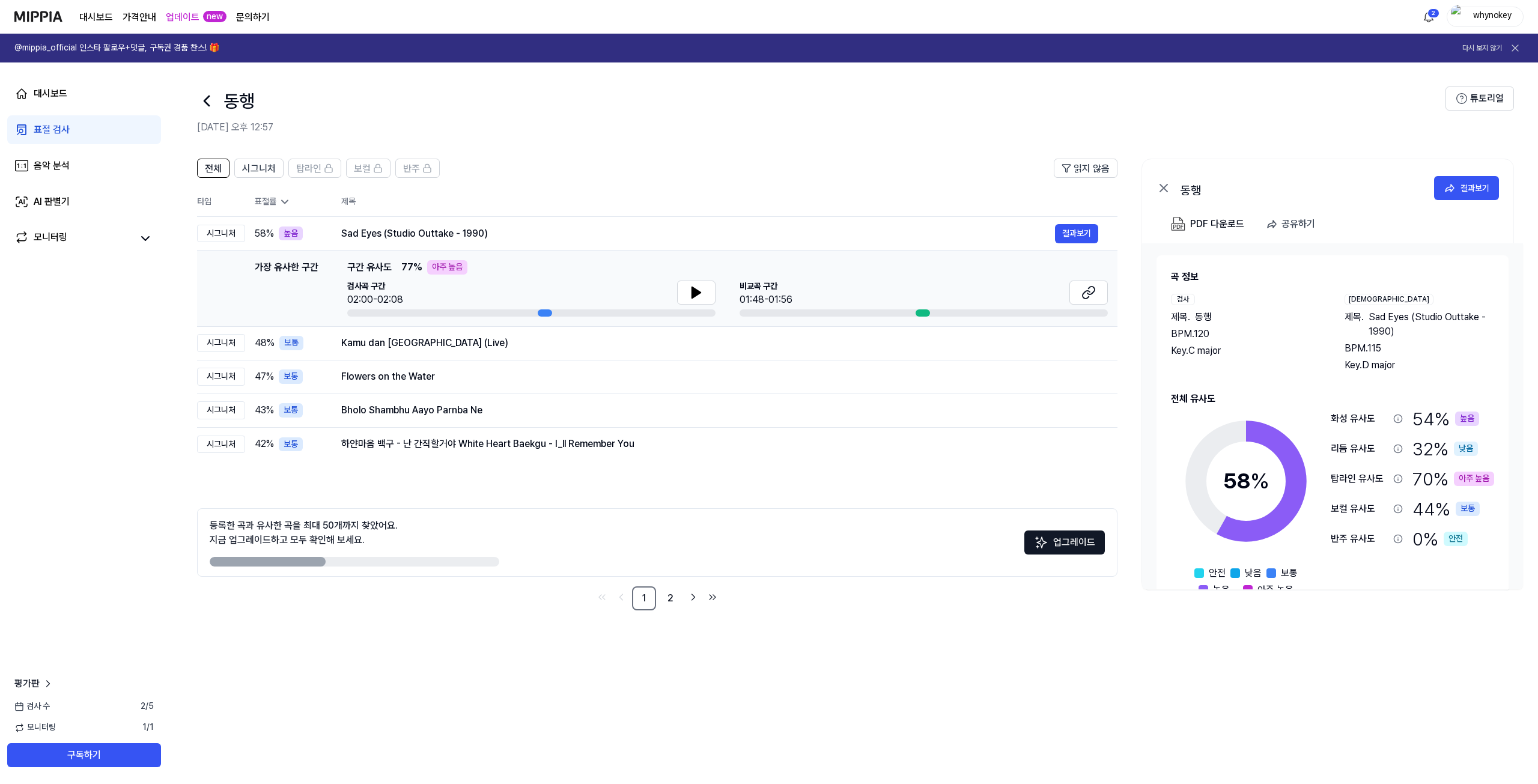
drag, startPoint x: 403, startPoint y: 294, endPoint x: 333, endPoint y: 296, distance: 70.0
click at [334, 296] on div "가장 유사한 구간 가장 유사한 구간 구간 유사도 77 % 아주 높음 검사곡 구간 02:00-02:08 [GEOGRAPHIC_DATA] 구간 0…" at bounding box center [656, 289] width 901 height 57
drag, startPoint x: 340, startPoint y: 298, endPoint x: 406, endPoint y: 297, distance: 66.0
click at [406, 297] on div "가장 유사한 구간 가장 유사한 구간 구간 유사도 77 % 아주 높음 검사곡 구간 02:00-02:08 [GEOGRAPHIC_DATA] 구간 0…" at bounding box center [656, 289] width 901 height 57
drag, startPoint x: 406, startPoint y: 298, endPoint x: 348, endPoint y: 244, distance: 79.2
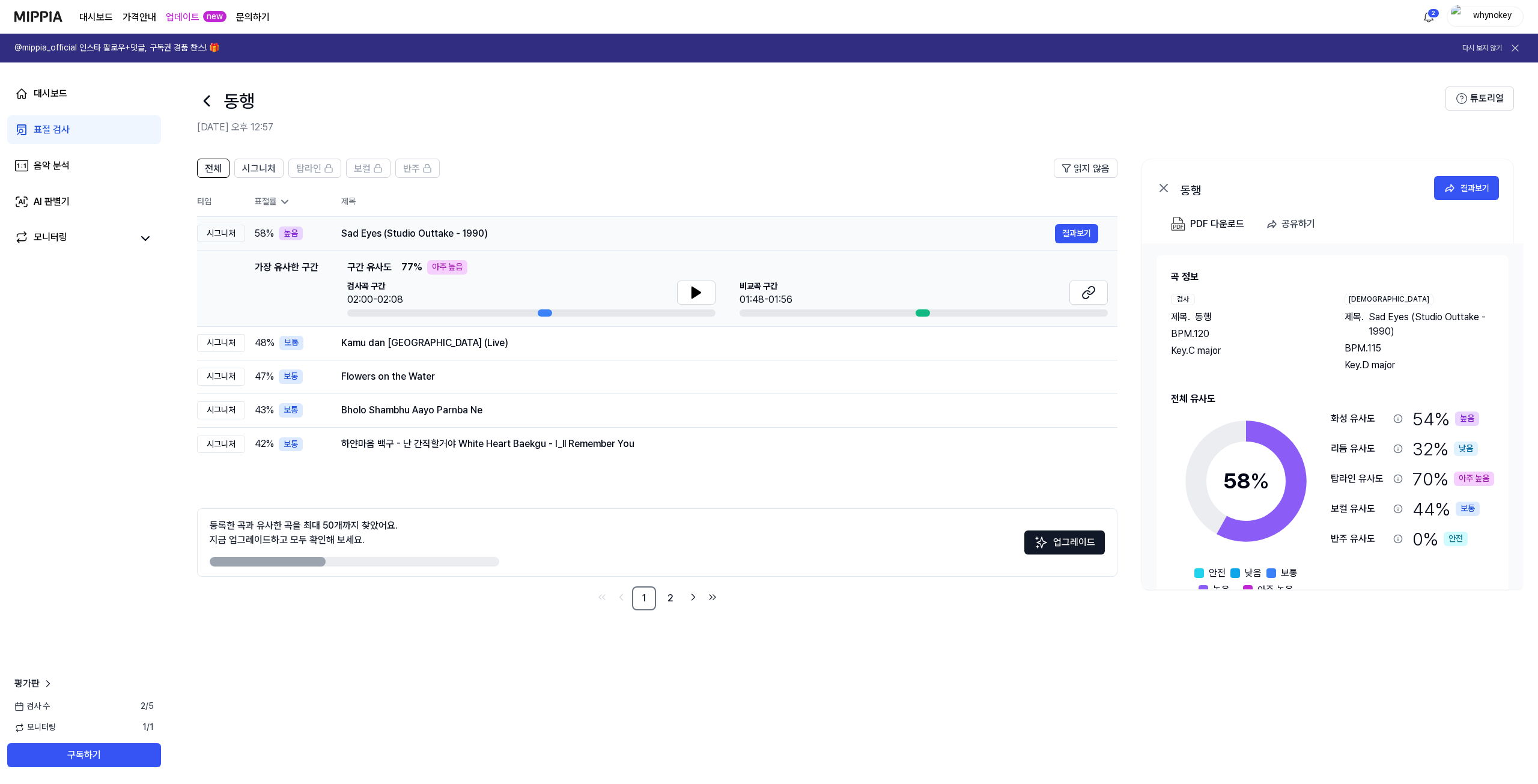
click at [308, 301] on div "가장 유사한 구간 가장 유사한 구간 구간 유사도 77 % 아주 높음 검사곡 구간 02:00-02:08 [GEOGRAPHIC_DATA] 구간 0…" at bounding box center [656, 289] width 901 height 57
click at [82, 99] on link "대시보드" at bounding box center [84, 94] width 153 height 28
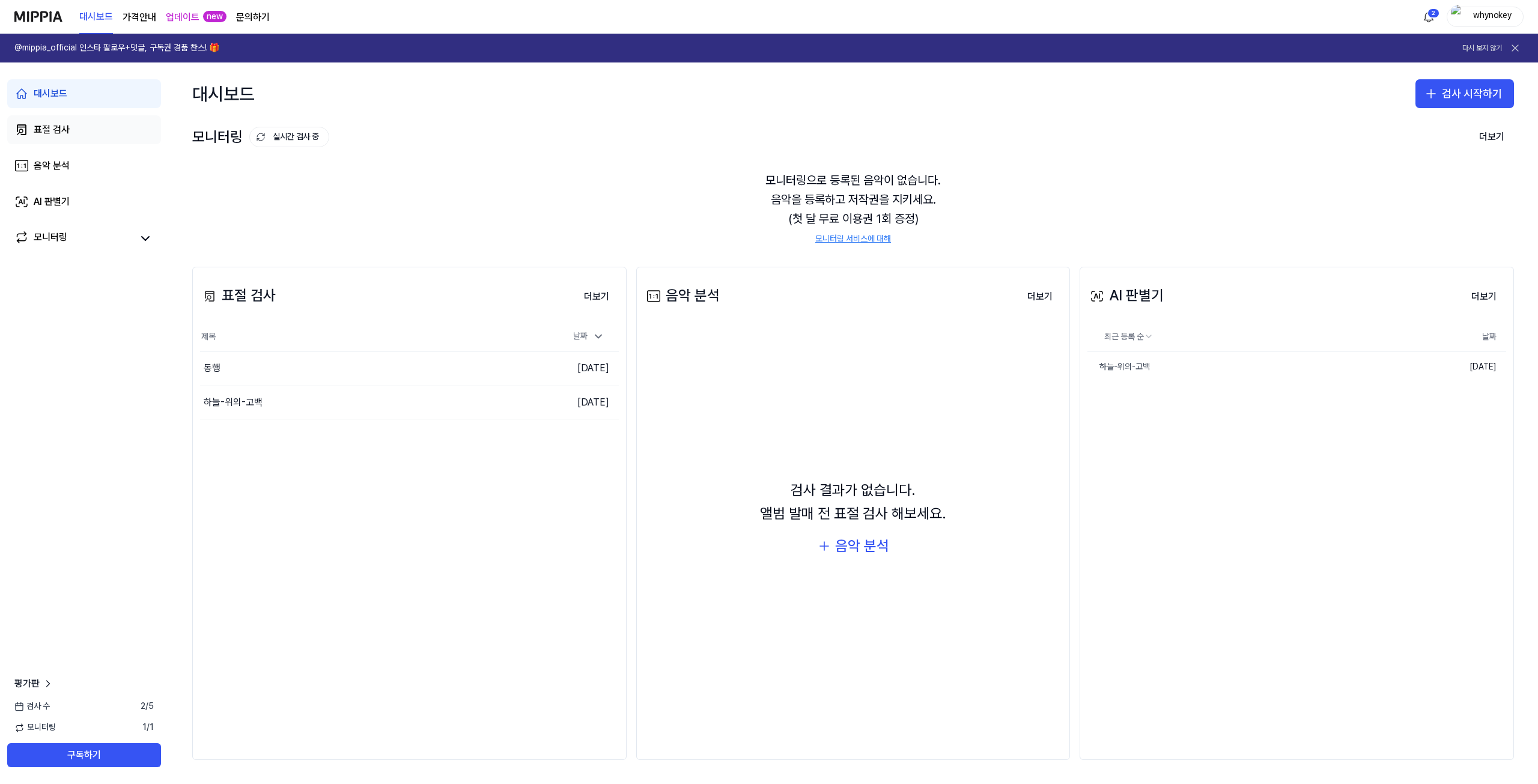
click at [58, 128] on div "표절 검사" at bounding box center [52, 129] width 36 height 14
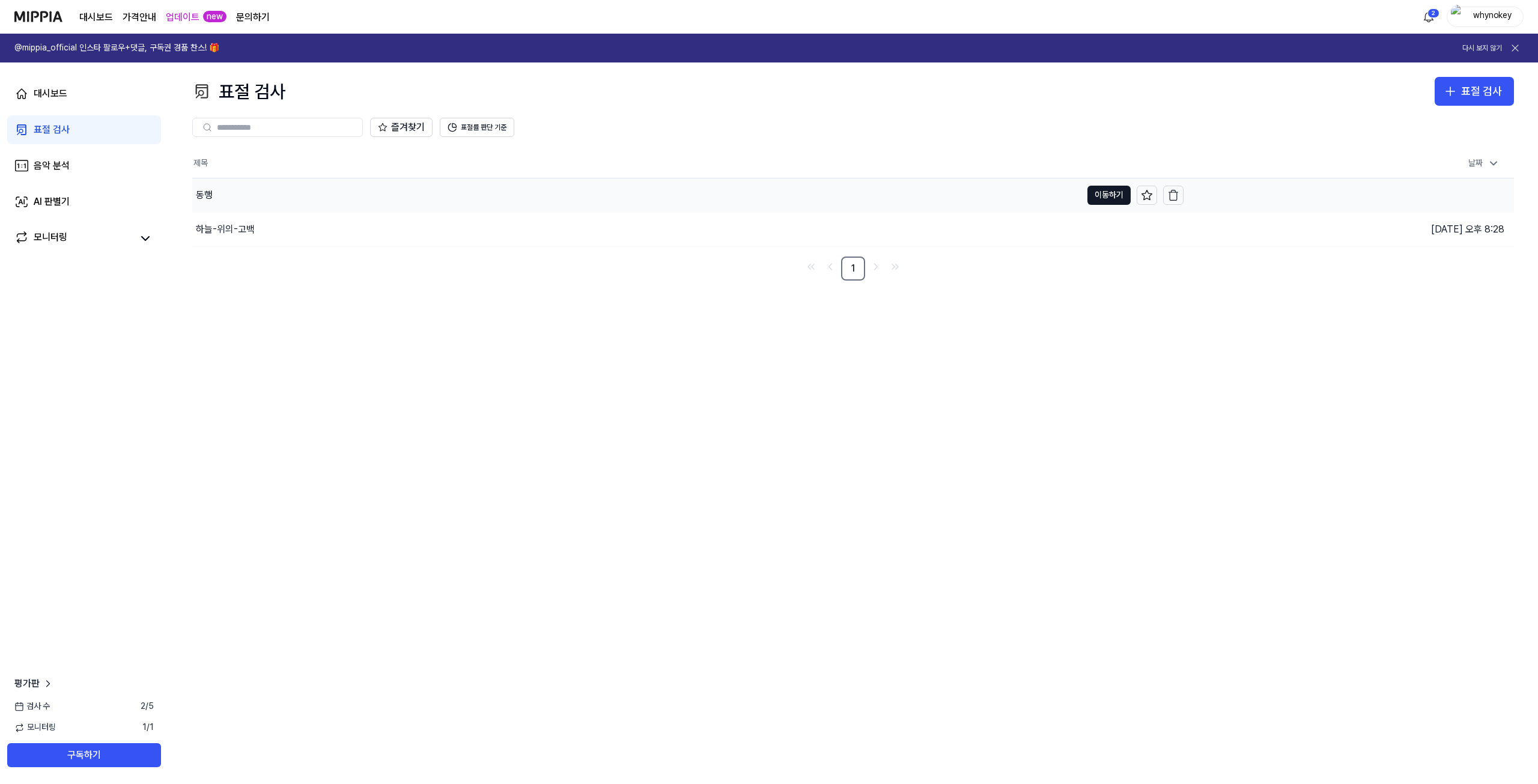
click at [251, 191] on div "동행" at bounding box center [636, 195] width 889 height 34
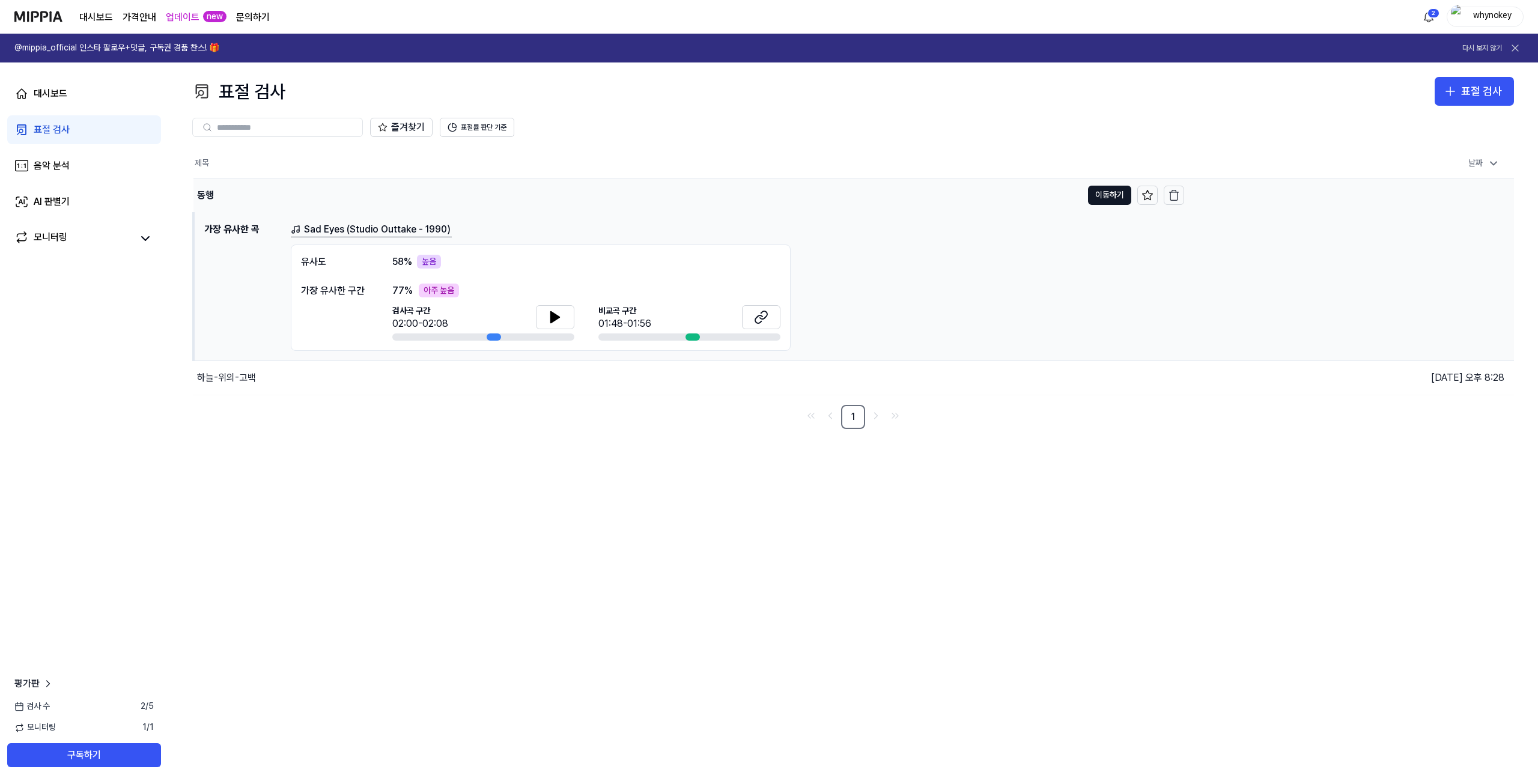
click at [281, 196] on div "동행" at bounding box center [637, 195] width 888 height 34
